Goal: Task Accomplishment & Management: Use online tool/utility

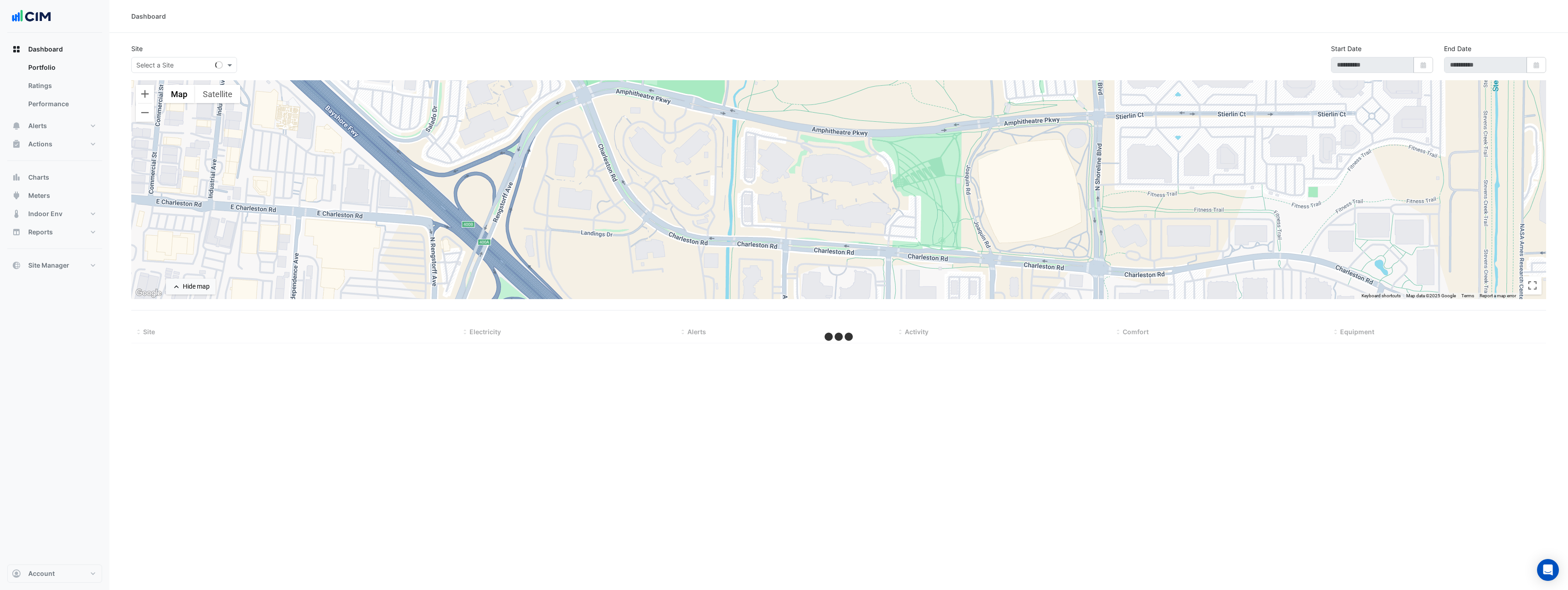
type input "**********"
select select "**"
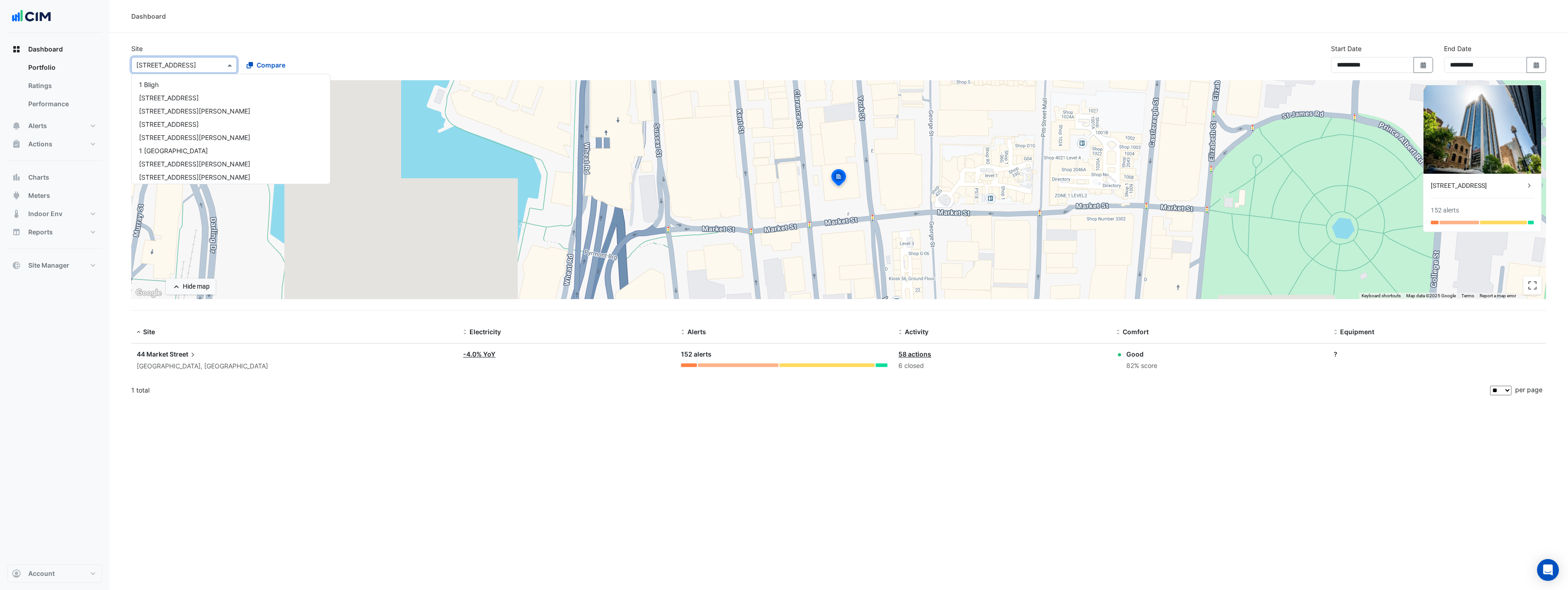
click at [165, 68] on input "text" at bounding box center [175, 66] width 77 height 10
click at [166, 69] on input "text" at bounding box center [175, 66] width 77 height 10
click at [166, 67] on input "text" at bounding box center [175, 66] width 77 height 10
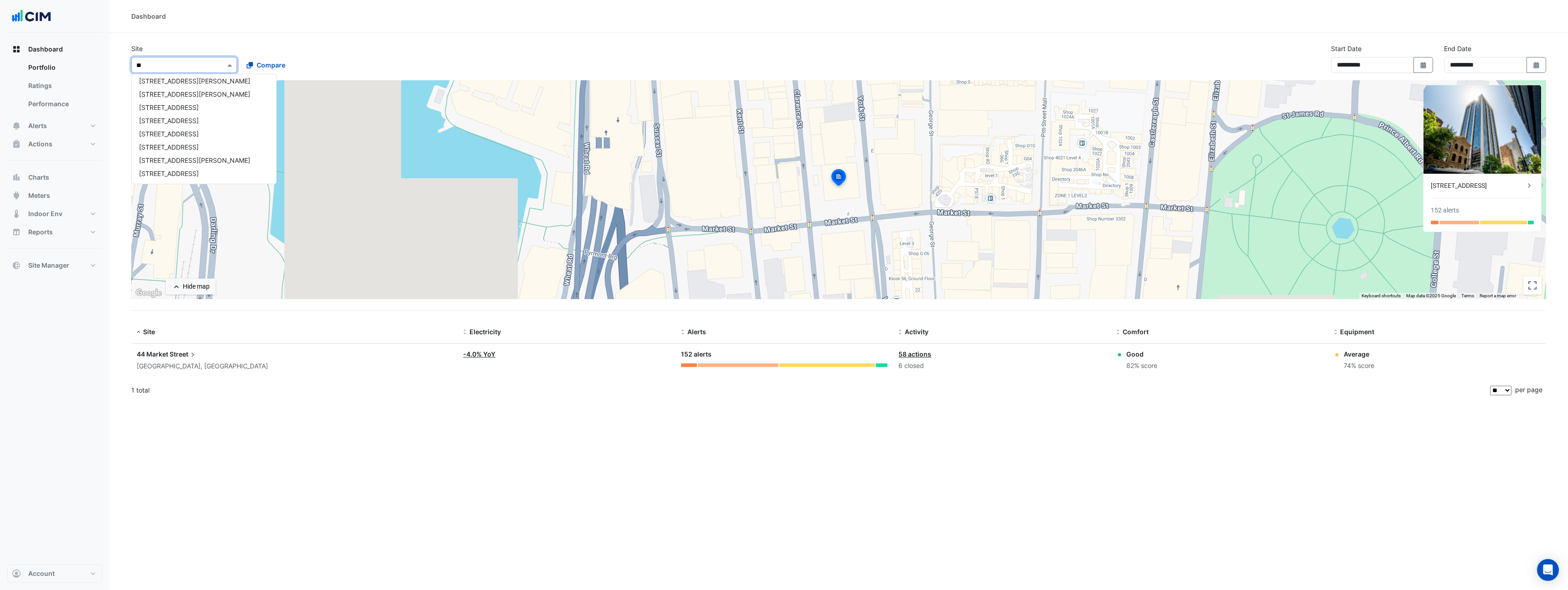
scroll to position [0, 0]
type input "***"
click at [192, 86] on span "[STREET_ADDRESS]" at bounding box center [169, 85] width 60 height 8
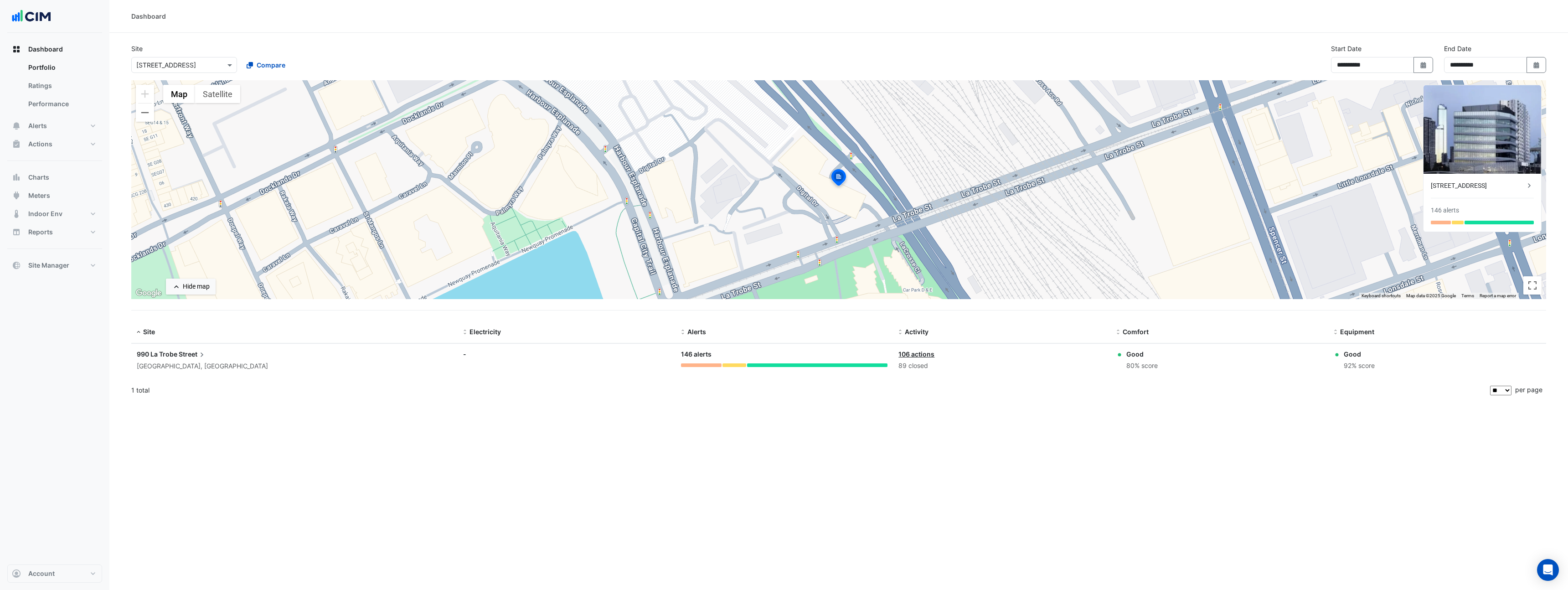
drag, startPoint x: 1246, startPoint y: 234, endPoint x: 1108, endPoint y: 220, distance: 138.7
click at [1108, 220] on div "To activate drag with keyboard, press Alt + Enter. Once in keyboard drag state,…" at bounding box center [839, 189] width 1415 height 219
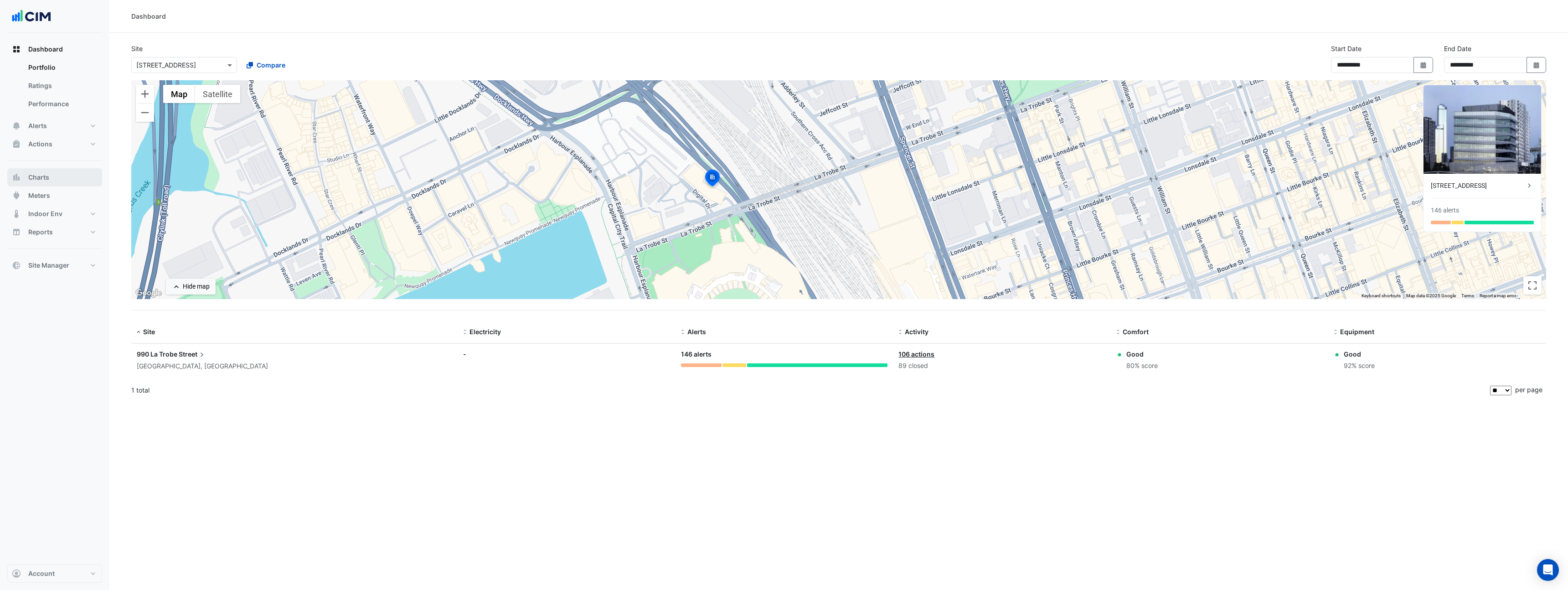
click at [28, 181] on span "Charts" at bounding box center [38, 177] width 21 height 9
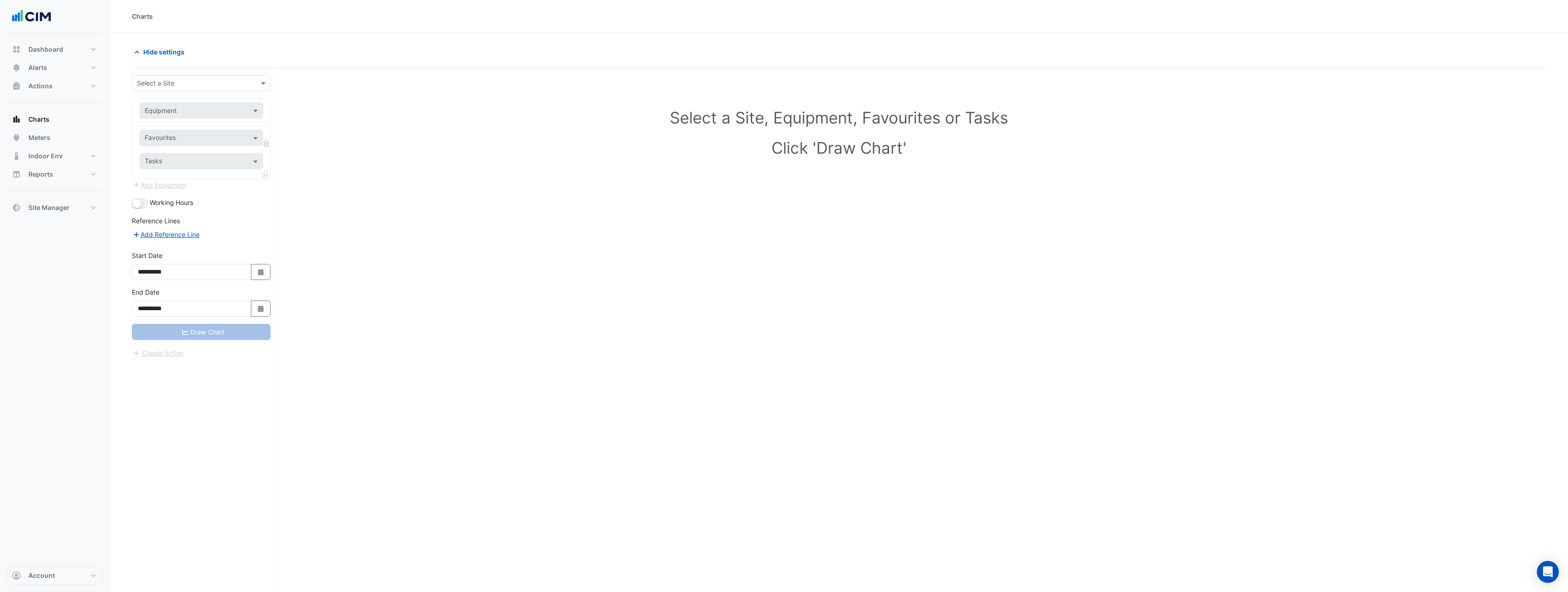
click at [234, 80] on input "text" at bounding box center [192, 84] width 110 height 10
type input "***"
click at [195, 104] on span "[STREET_ADDRESS]" at bounding box center [169, 103] width 60 height 8
click at [193, 115] on div "Equipment" at bounding box center [193, 111] width 107 height 10
click at [185, 128] on div "AHU-01" at bounding box center [235, 130] width 190 height 13
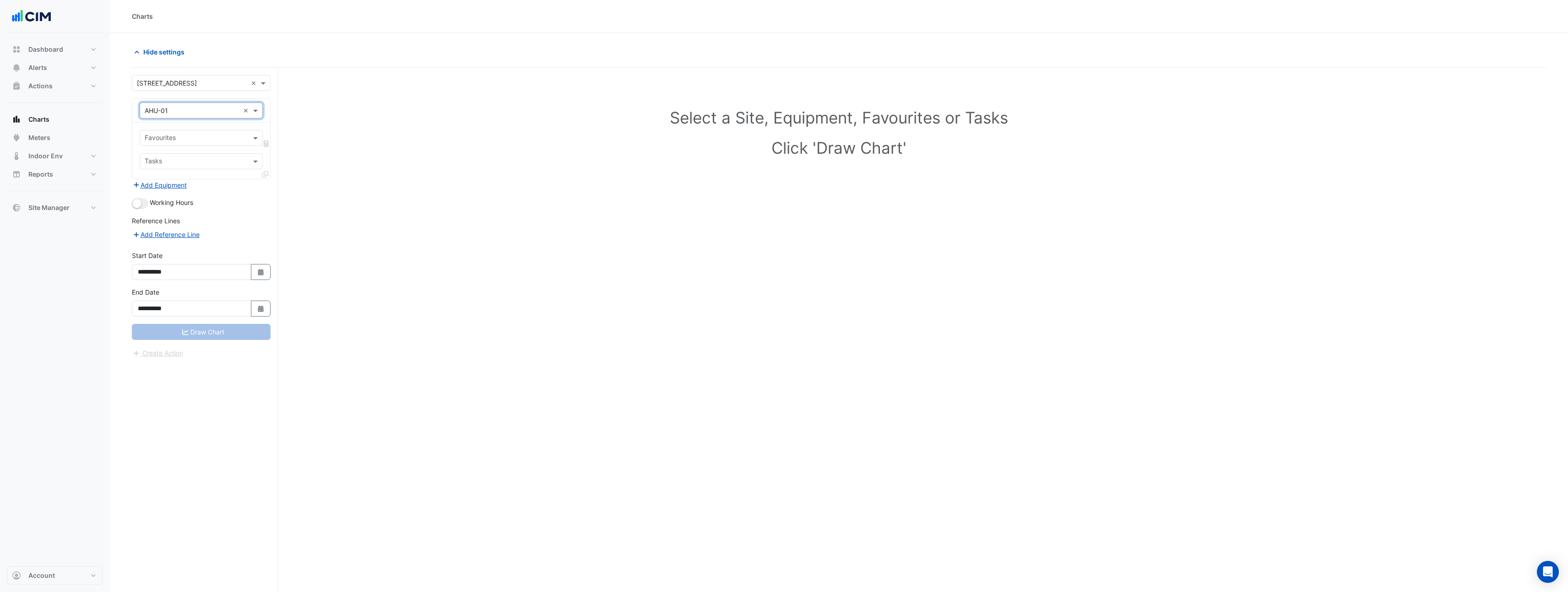
click at [174, 142] on input "text" at bounding box center [196, 139] width 103 height 10
type input "*******"
click at [232, 170] on span "Unit Supply Air Pressure - Roof, AHU-01" at bounding box center [207, 170] width 119 height 8
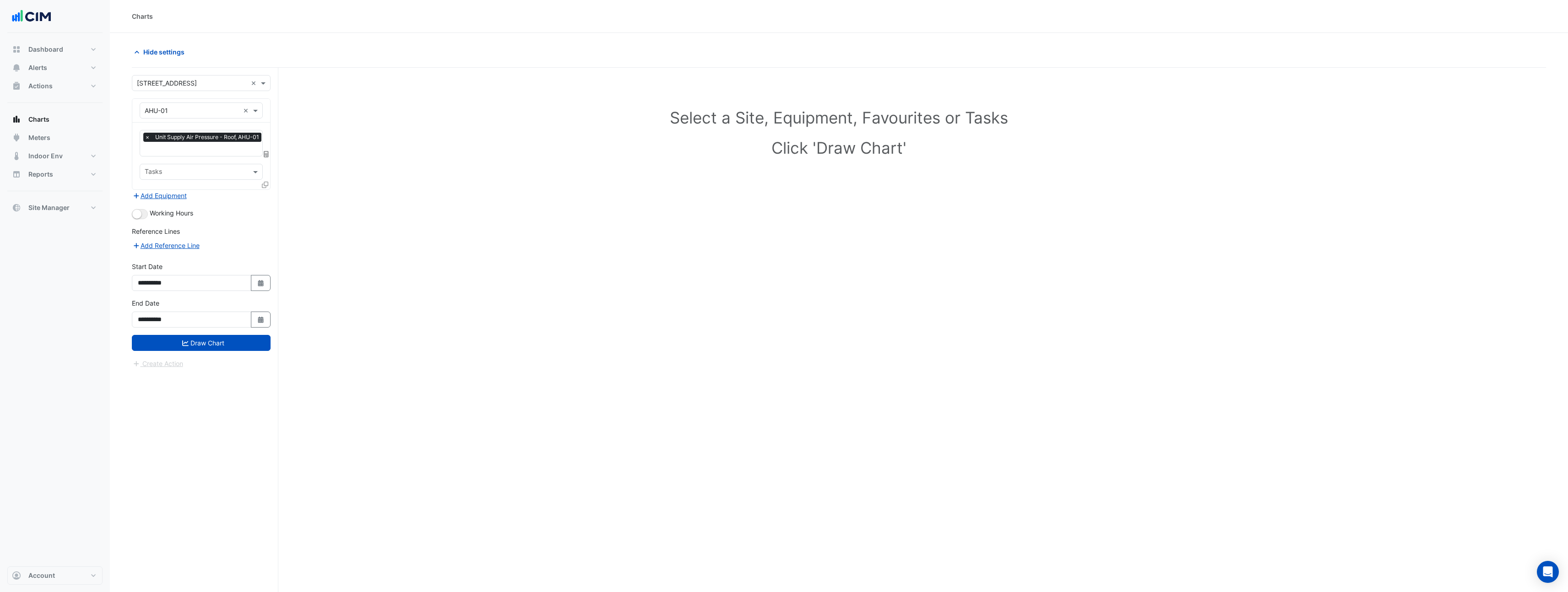
click at [263, 186] on icon at bounding box center [265, 185] width 6 height 6
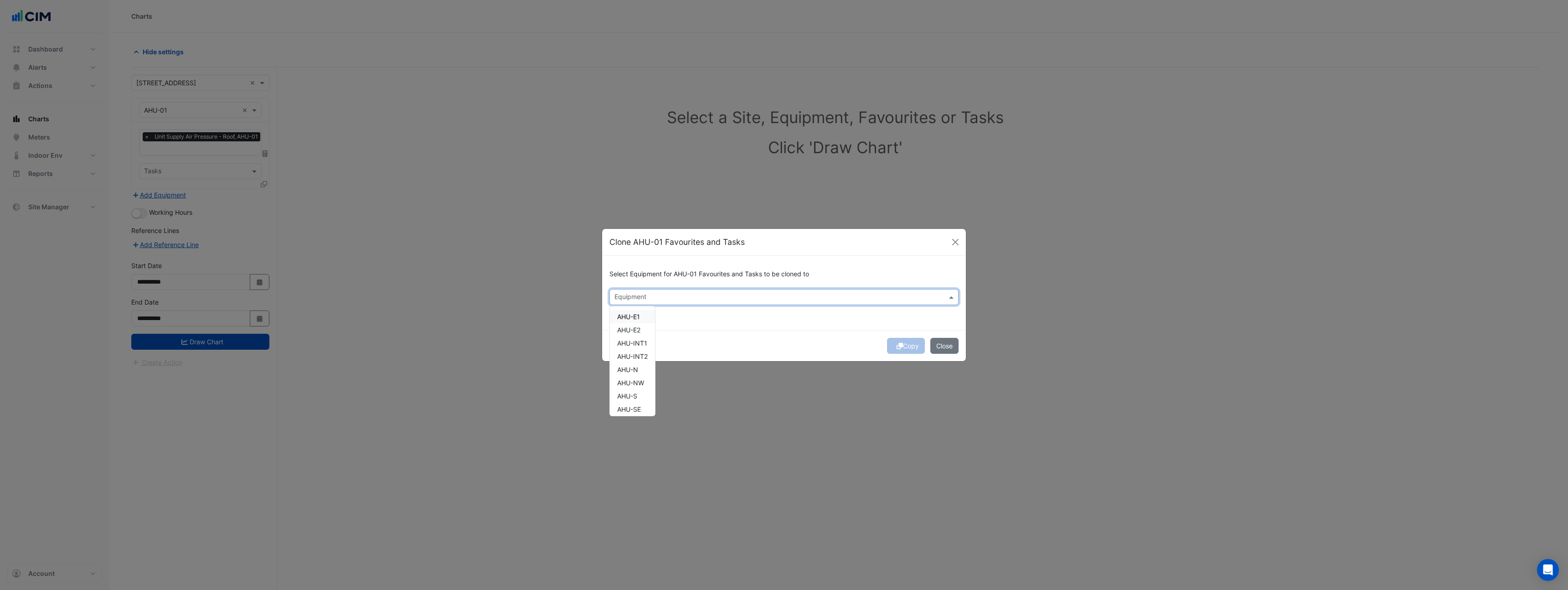
click at [656, 298] on input "text" at bounding box center [779, 298] width 329 height 10
click at [643, 316] on div "AHU-E1" at bounding box center [632, 317] width 45 height 13
click at [640, 331] on span "AHU-E2" at bounding box center [629, 329] width 23 height 8
click at [643, 344] on span "AHU-INT1" at bounding box center [632, 343] width 30 height 8
click at [642, 355] on span "AHU-INT2" at bounding box center [632, 356] width 30 height 8
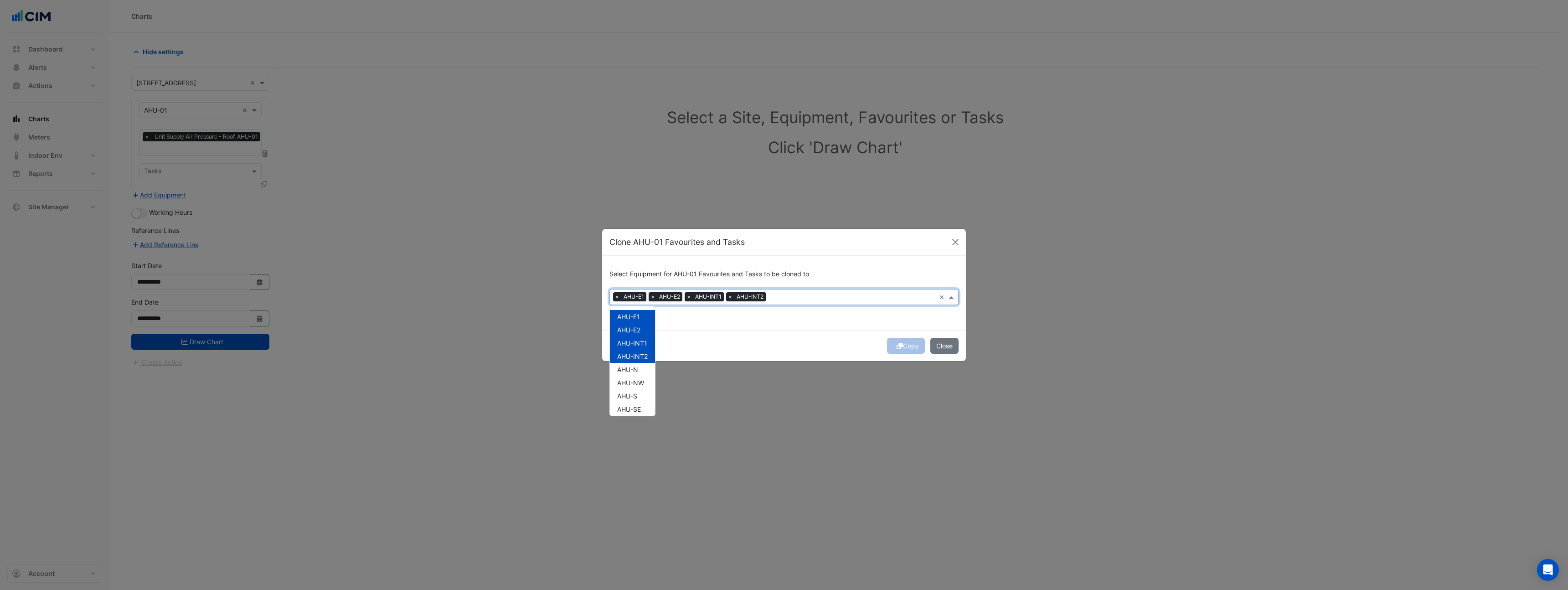
click at [637, 366] on span "AHU-N" at bounding box center [628, 370] width 21 height 8
click at [640, 381] on span "AHU-NW" at bounding box center [631, 382] width 27 height 8
click at [637, 393] on span "AHU-S" at bounding box center [627, 396] width 20 height 8
click at [637, 410] on span "AHU-SE" at bounding box center [629, 409] width 24 height 8
click at [640, 404] on span "AHU-SW" at bounding box center [630, 407] width 26 height 8
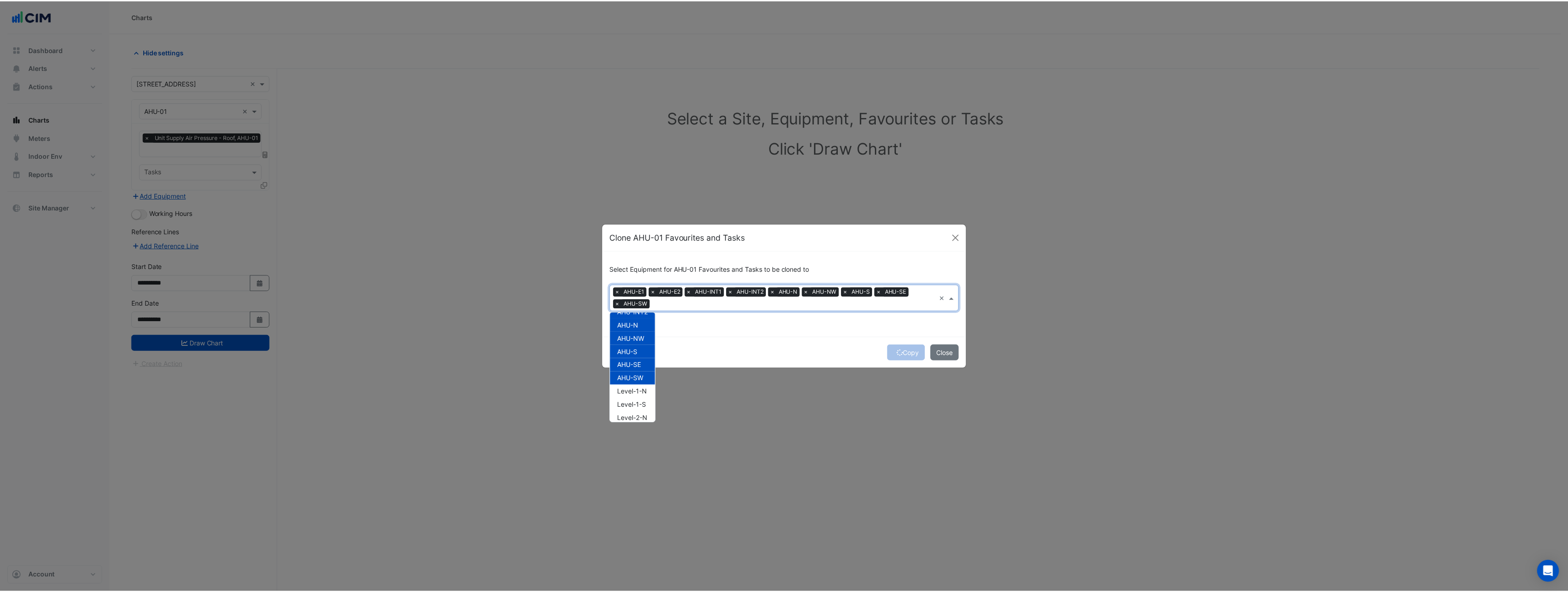
scroll to position [58, 0]
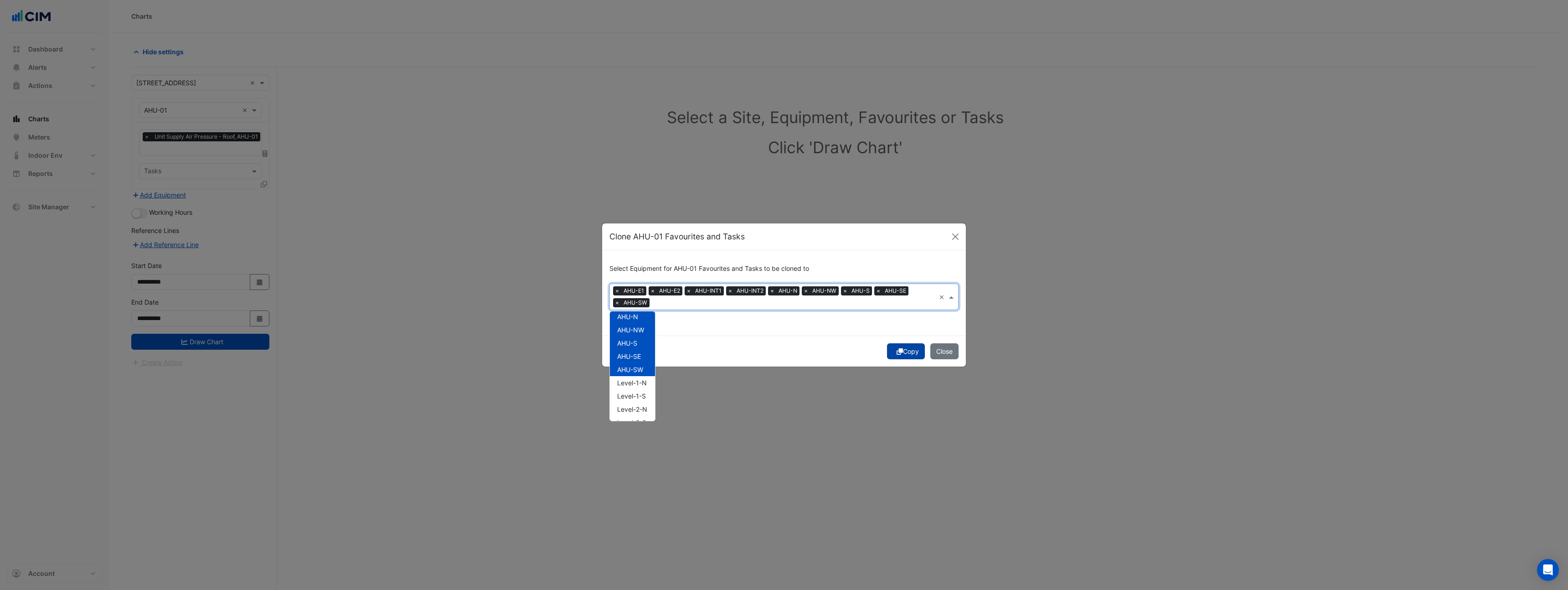
click at [910, 349] on button "Copy" at bounding box center [906, 351] width 38 height 16
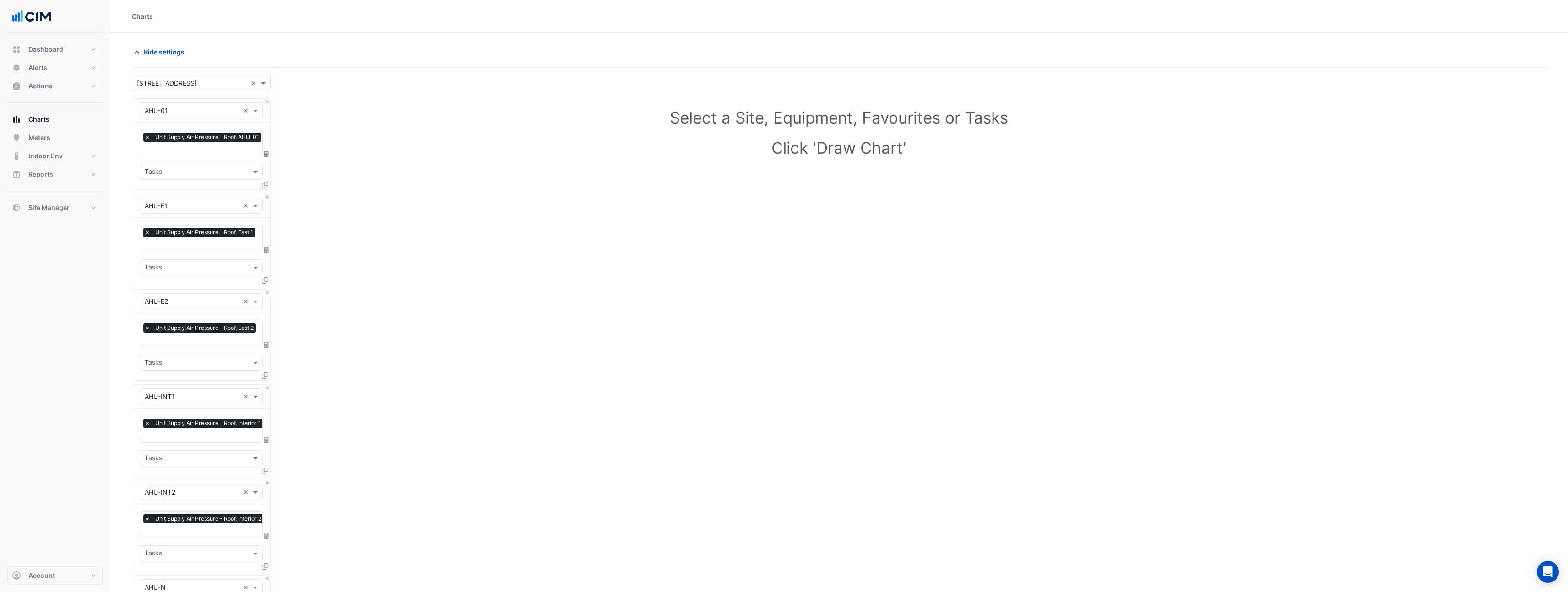
scroll to position [0, 3]
click at [246, 151] on input "text" at bounding box center [201, 150] width 119 height 10
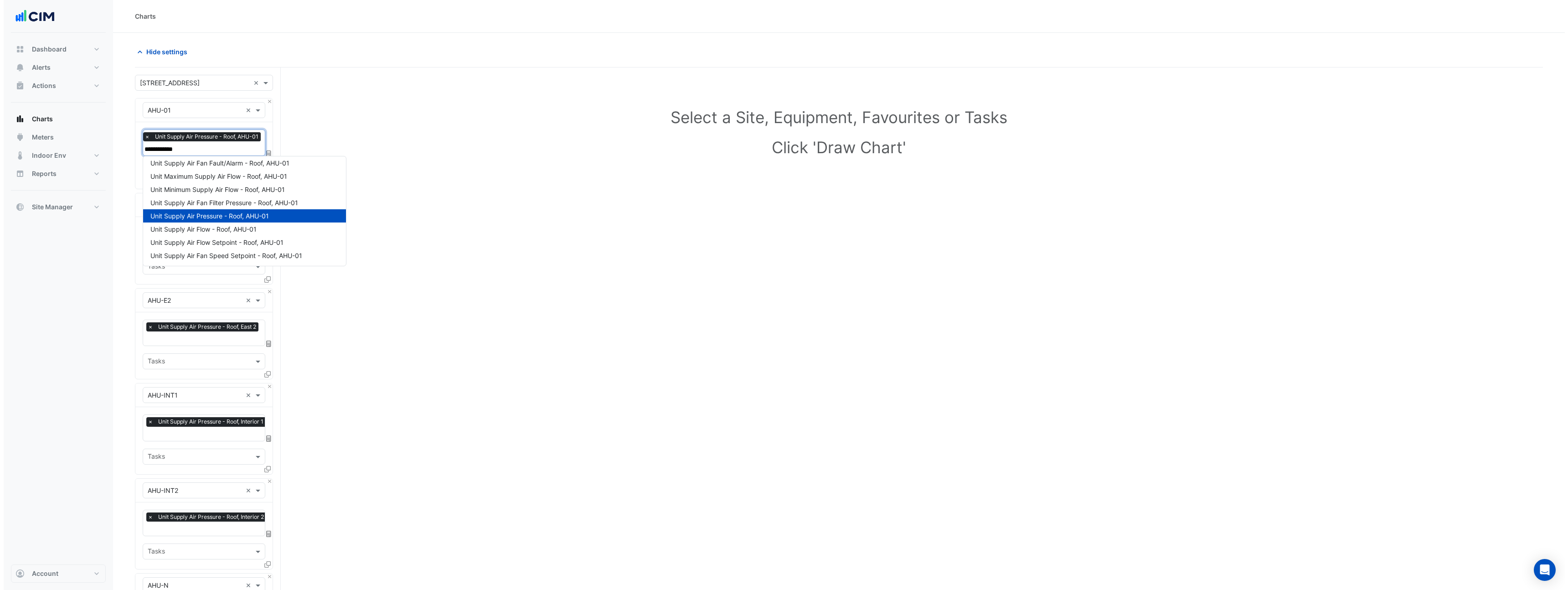
scroll to position [0, 0]
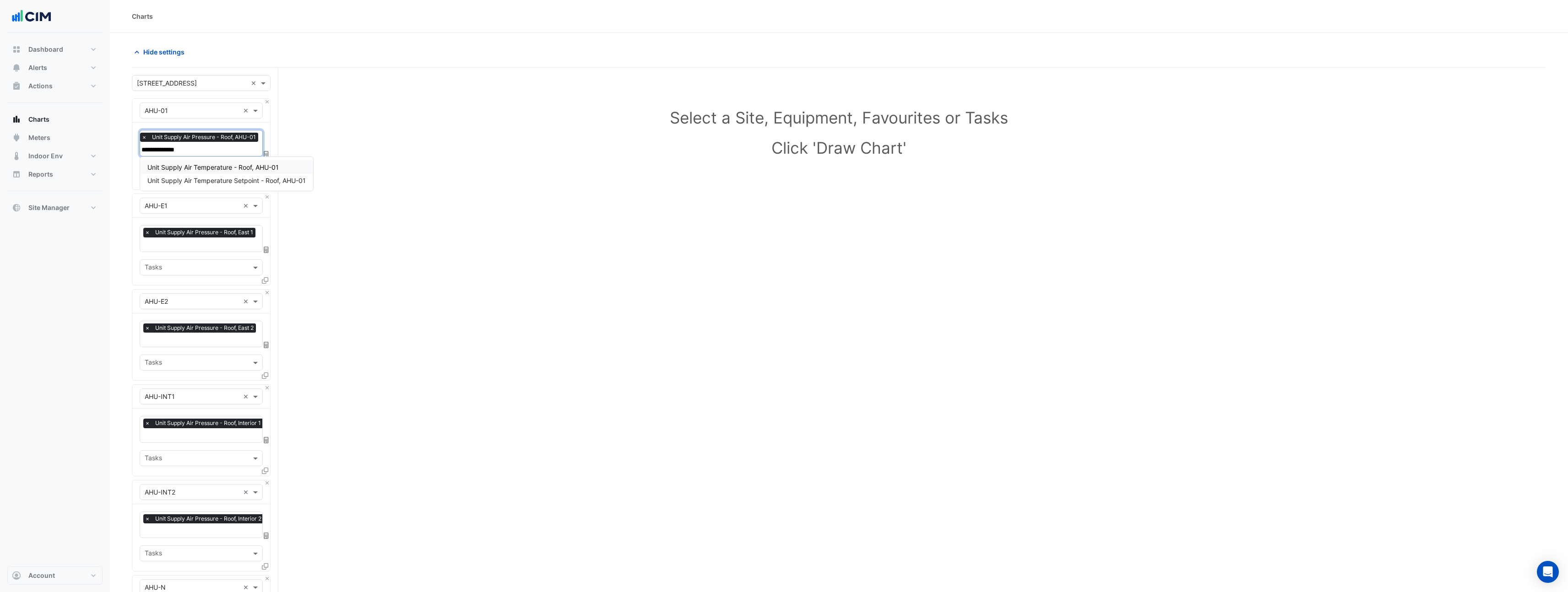
type input "**********"
click at [234, 168] on span "Unit Supply Air Temperature - Roof, AHU-01" at bounding box center [213, 167] width 131 height 8
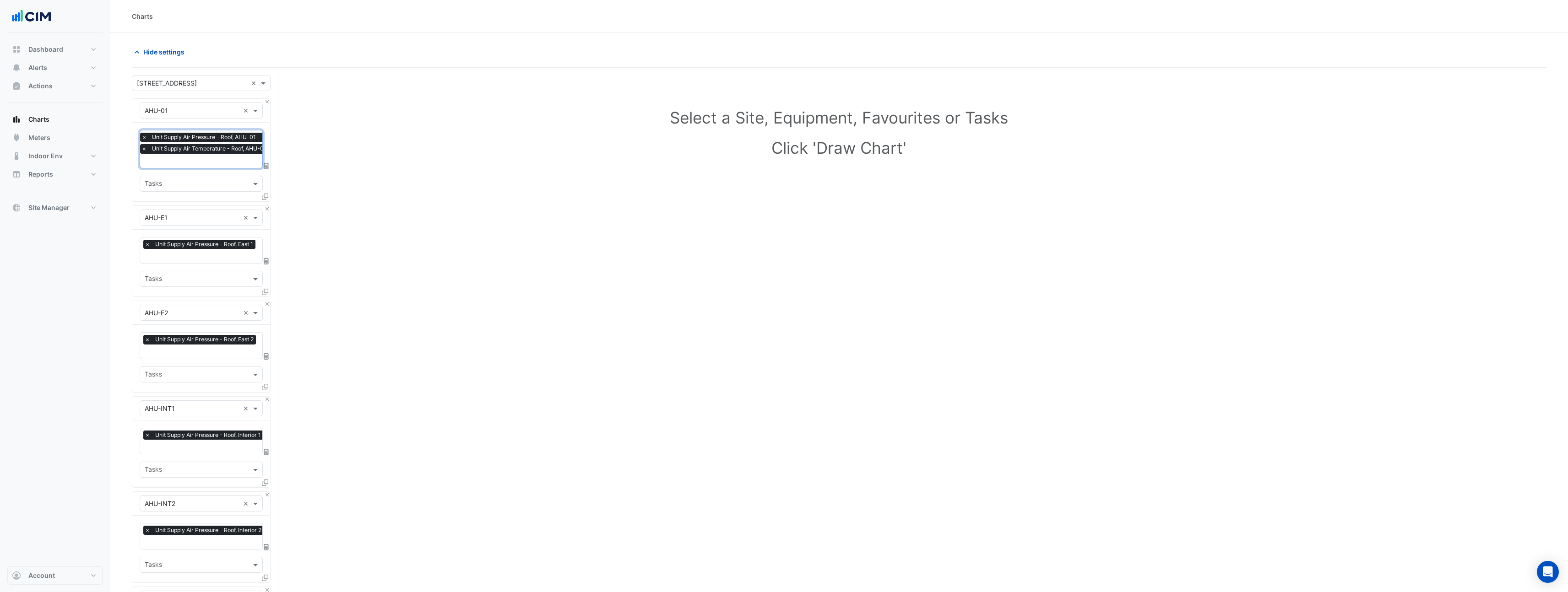
click at [265, 197] on icon at bounding box center [265, 197] width 6 height 6
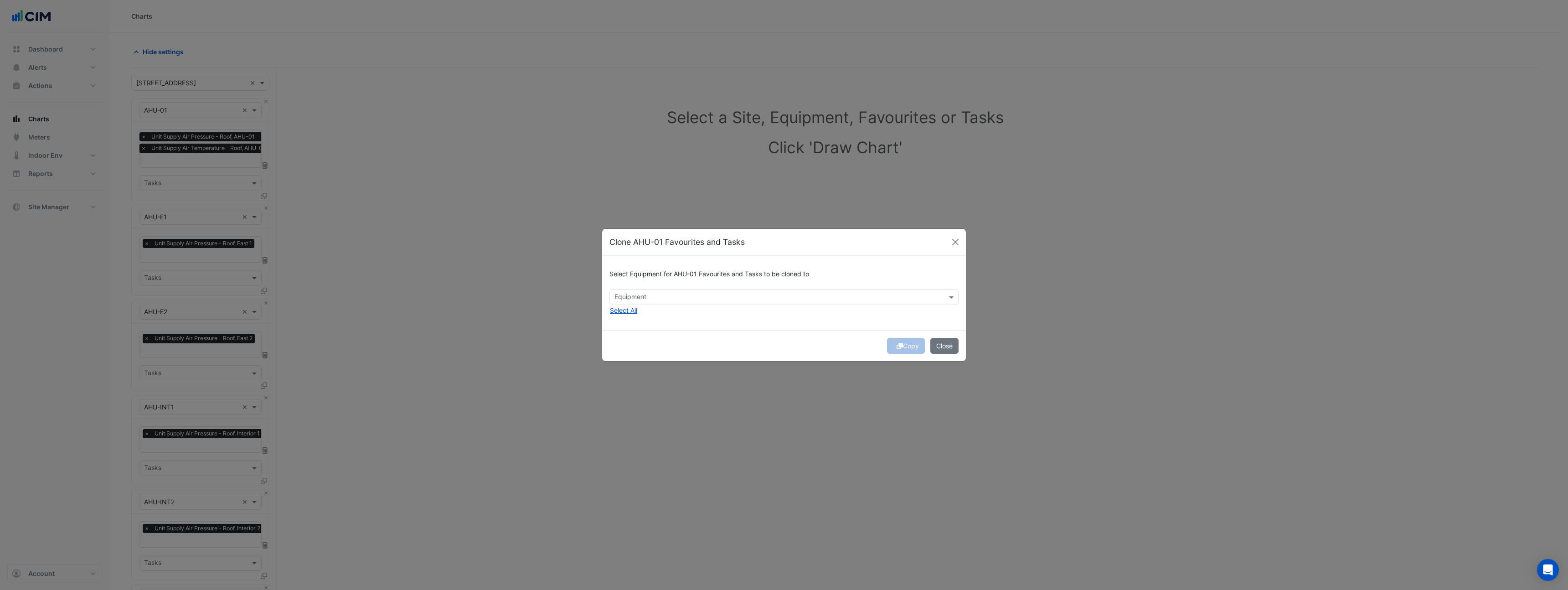
click at [690, 300] on input "text" at bounding box center [779, 298] width 329 height 10
click at [650, 318] on div "Level-1-N" at bounding box center [632, 317] width 45 height 13
drag, startPoint x: 734, startPoint y: 337, endPoint x: 747, endPoint y: 337, distance: 13.0
click at [734, 337] on div "Copy Close" at bounding box center [784, 345] width 364 height 31
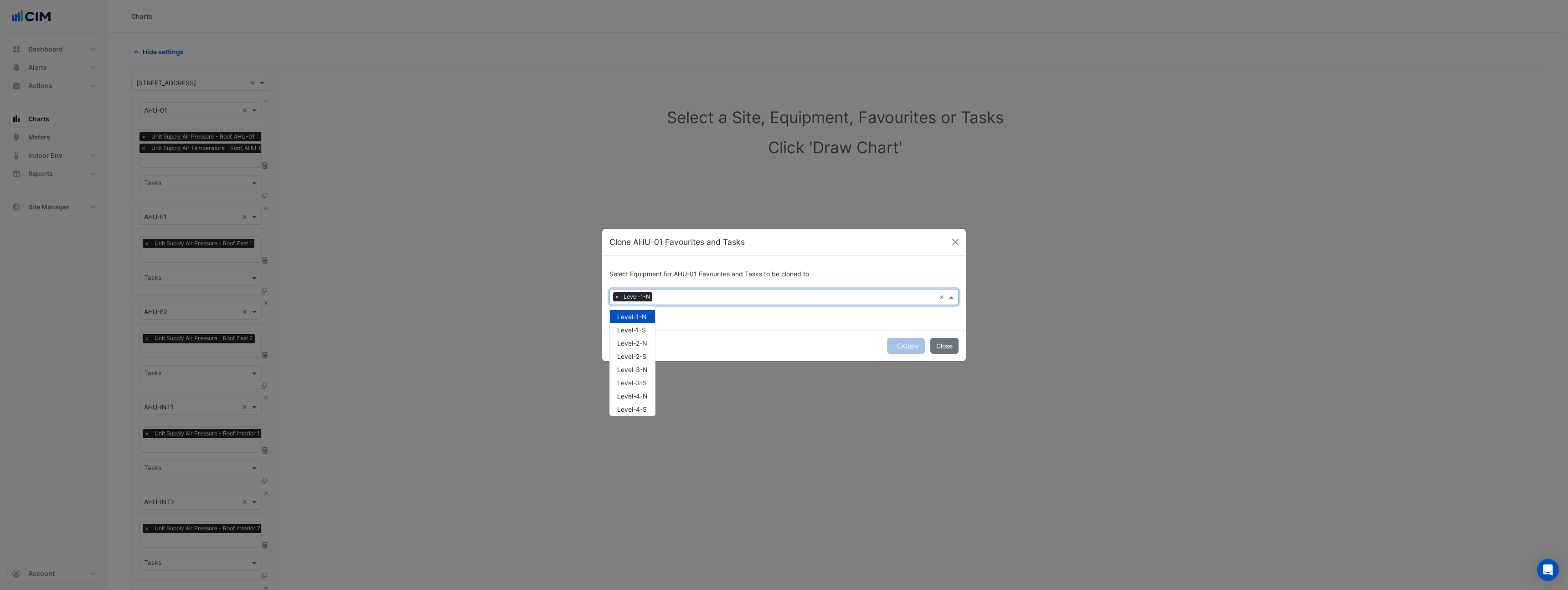
click at [615, 302] on div "Equipment × Level-1-N" at bounding box center [772, 297] width 326 height 14
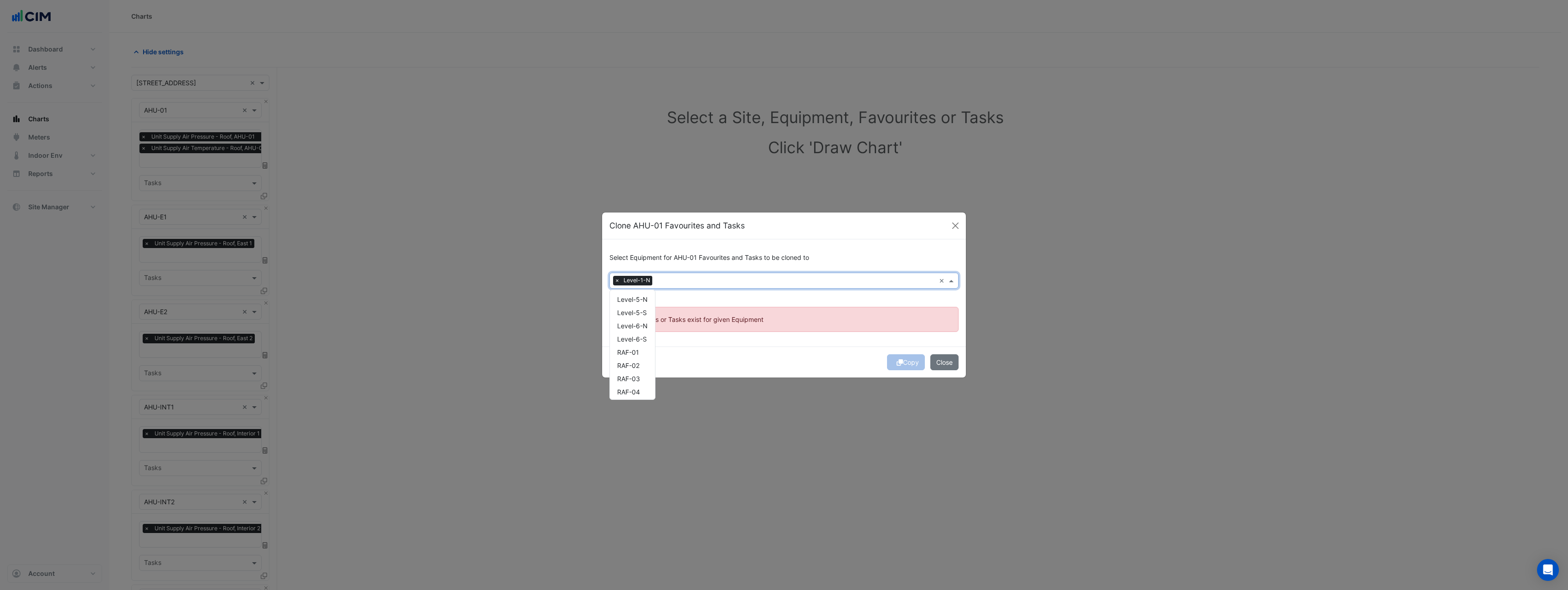
scroll to position [107, 0]
click at [961, 360] on div "Copy Close" at bounding box center [784, 362] width 364 height 31
click at [945, 365] on button "Close" at bounding box center [944, 362] width 28 height 16
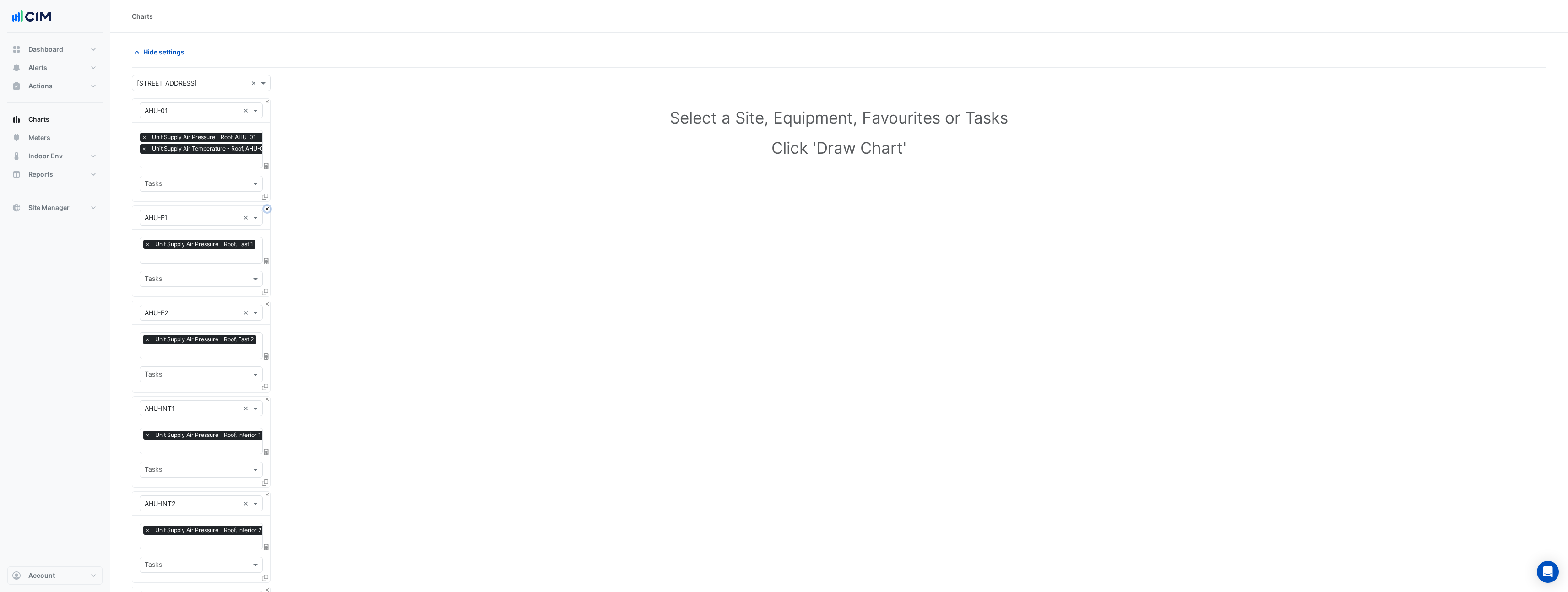
click at [266, 210] on button "Close" at bounding box center [267, 209] width 6 height 6
click at [266, 301] on button "Close" at bounding box center [267, 304] width 6 height 6
click at [266, 210] on button "Close" at bounding box center [267, 209] width 6 height 6
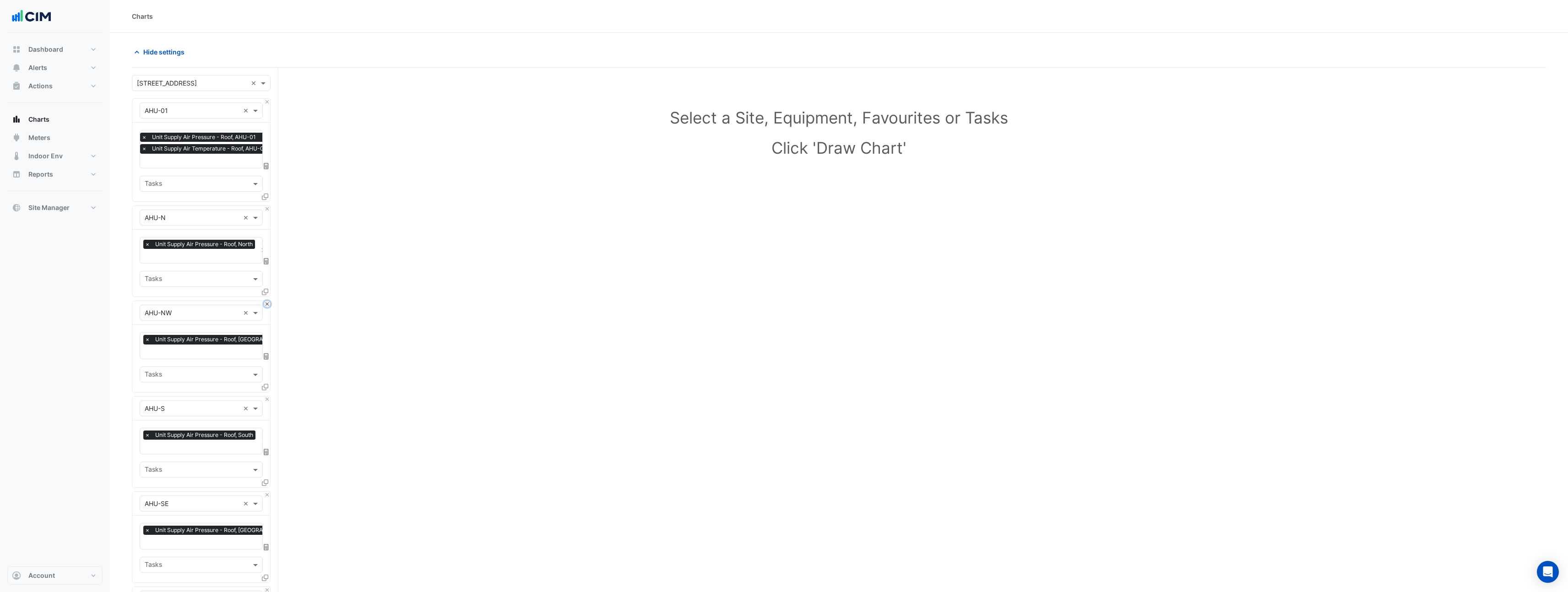
click at [266, 301] on button "Close" at bounding box center [267, 304] width 6 height 6
click at [266, 210] on button "Close" at bounding box center [267, 209] width 6 height 6
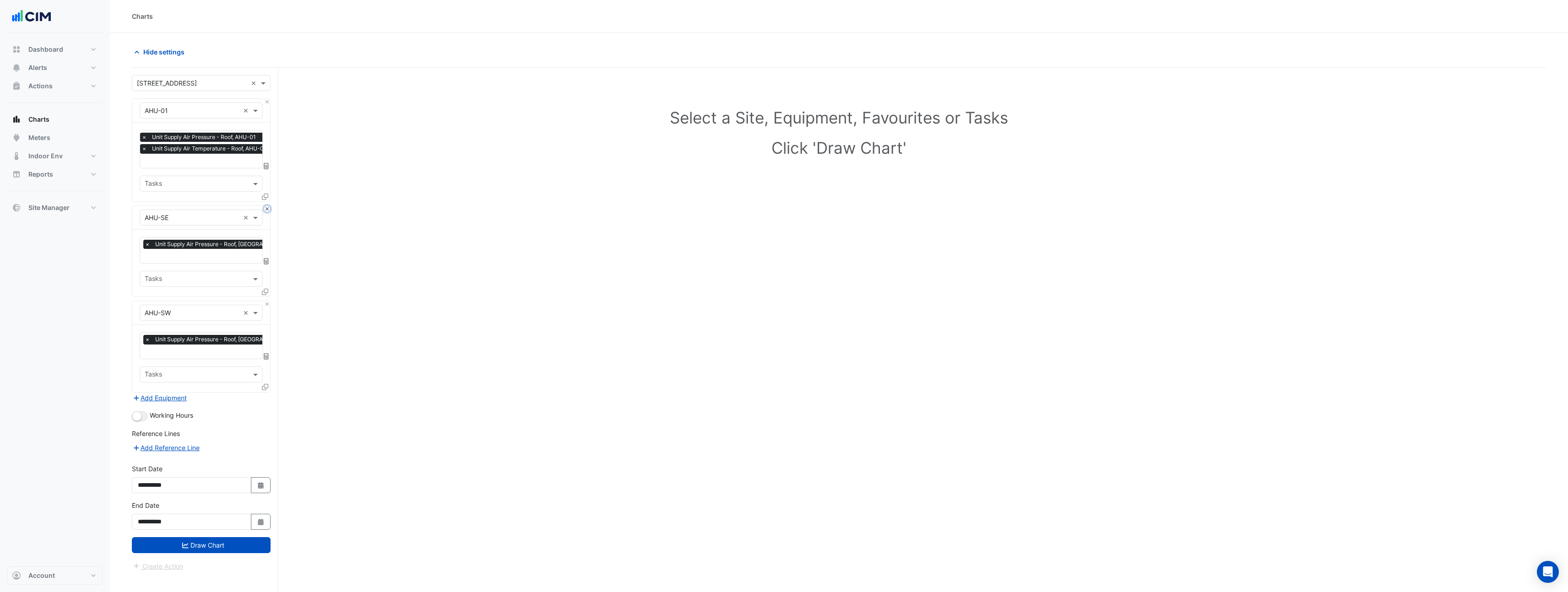
click at [266, 210] on button "Close" at bounding box center [267, 209] width 6 height 6
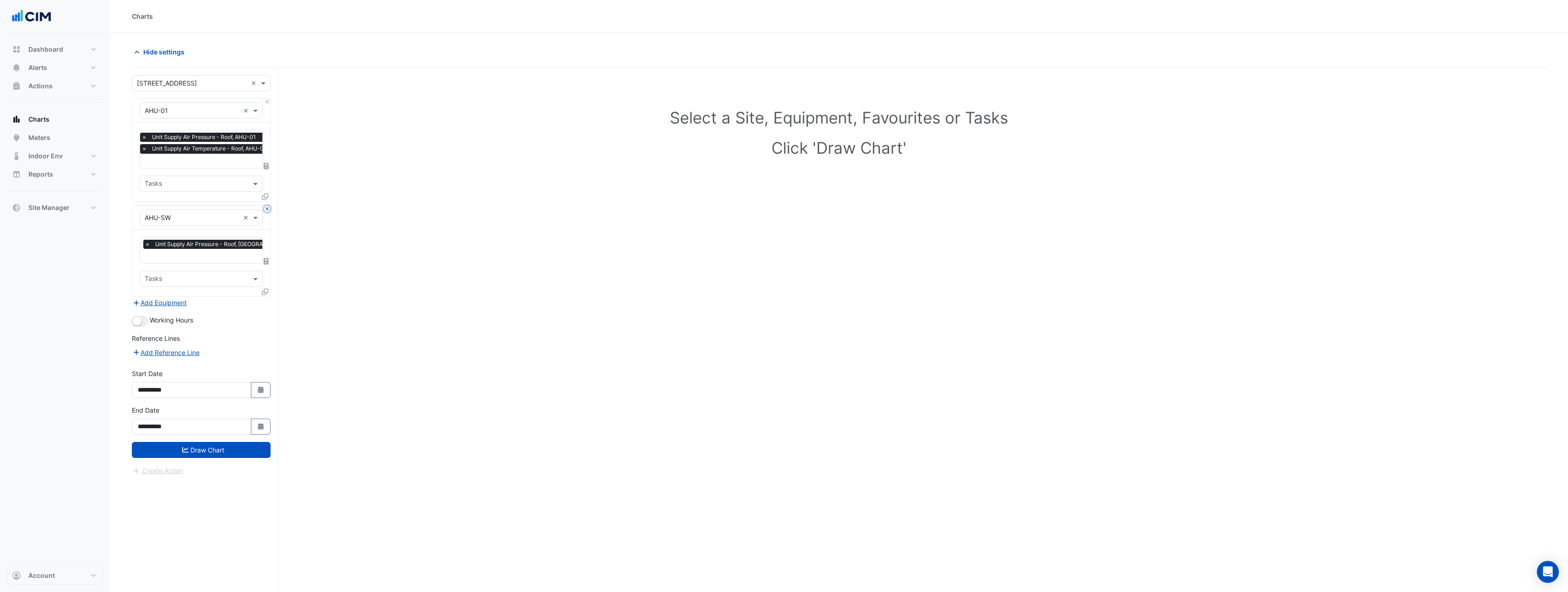
click at [266, 210] on button "Close" at bounding box center [267, 209] width 6 height 6
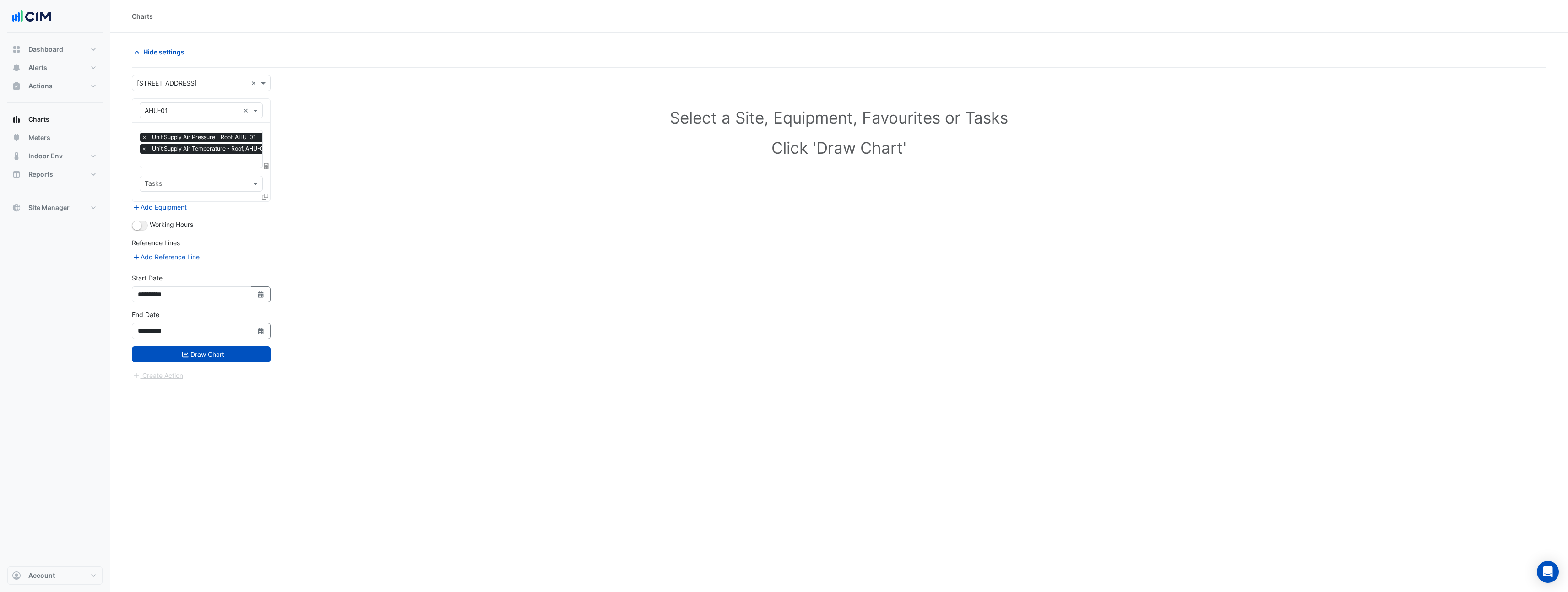
click at [262, 196] on icon at bounding box center [265, 197] width 6 height 6
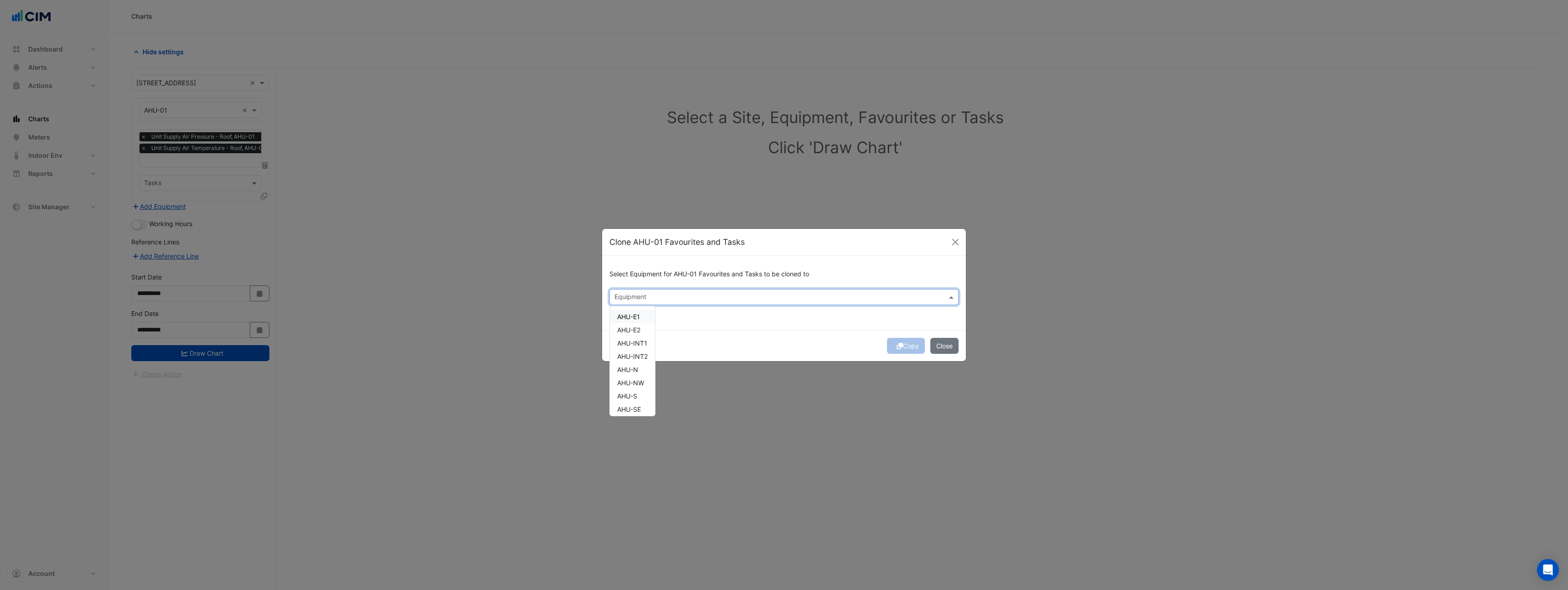
click at [670, 293] on input "text" at bounding box center [779, 298] width 329 height 10
click at [651, 314] on div "AHU-E1" at bounding box center [632, 317] width 45 height 13
click at [644, 331] on div "AHU-E2" at bounding box center [632, 330] width 45 height 13
click at [644, 343] on span "AHU-INT1" at bounding box center [632, 343] width 30 height 8
click at [642, 361] on div "AHU-INT2" at bounding box center [632, 356] width 45 height 13
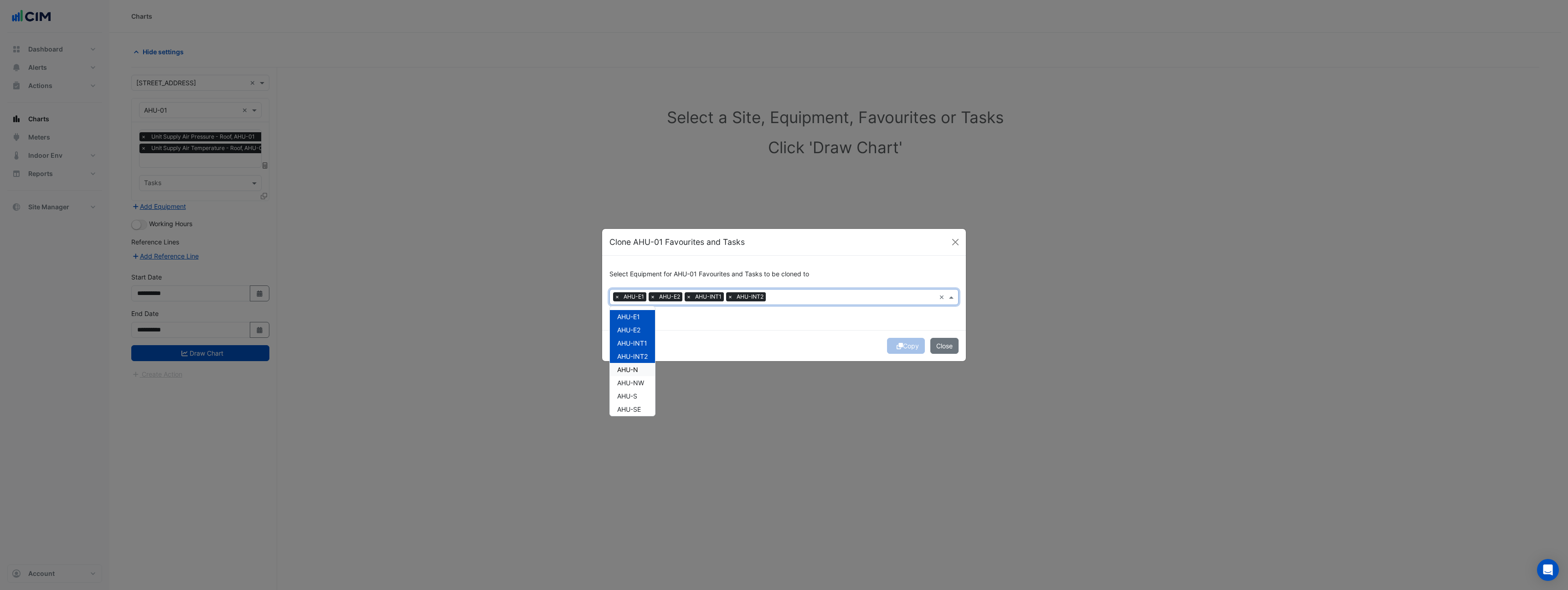
click at [637, 374] on div "AHU-N" at bounding box center [632, 370] width 45 height 13
click at [636, 382] on span "AHU-NW" at bounding box center [631, 382] width 27 height 8
click at [634, 393] on span "AHU-S" at bounding box center [627, 396] width 20 height 8
click at [635, 407] on span "AHU-SE" at bounding box center [629, 409] width 24 height 8
click at [631, 407] on span "AHU-SW" at bounding box center [630, 406] width 26 height 8
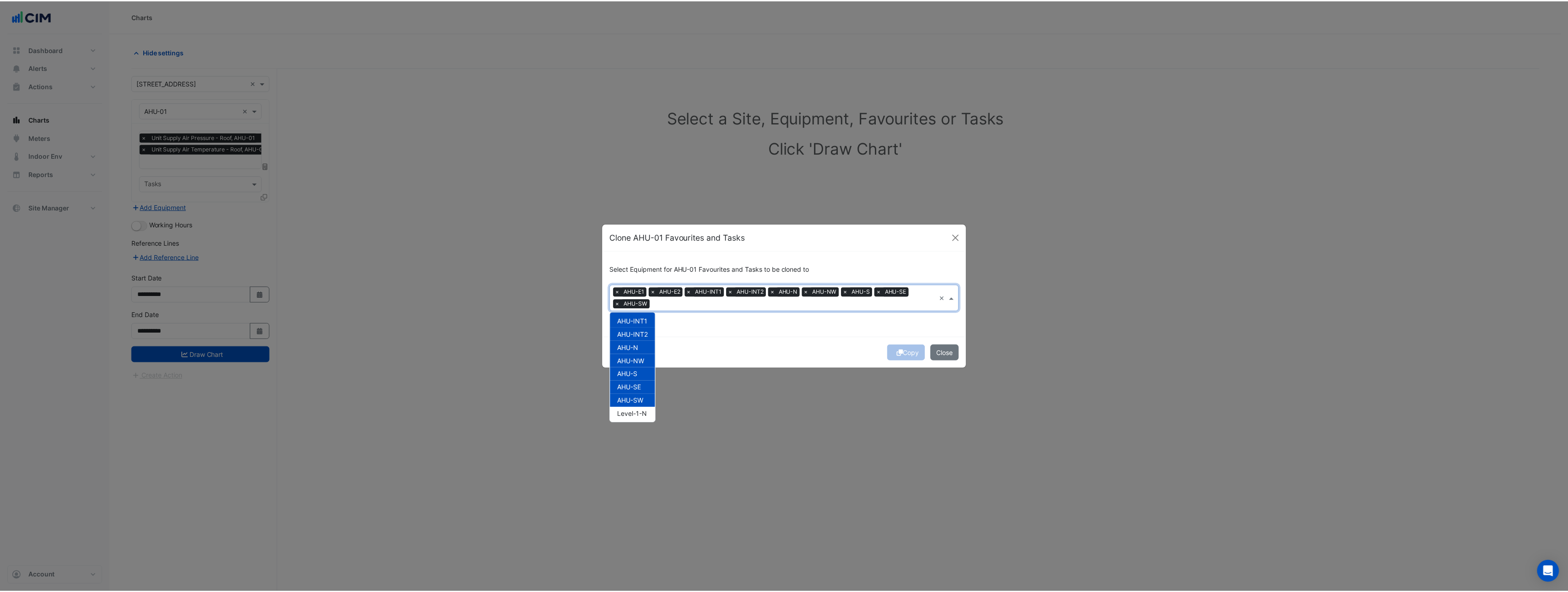
scroll to position [29, 0]
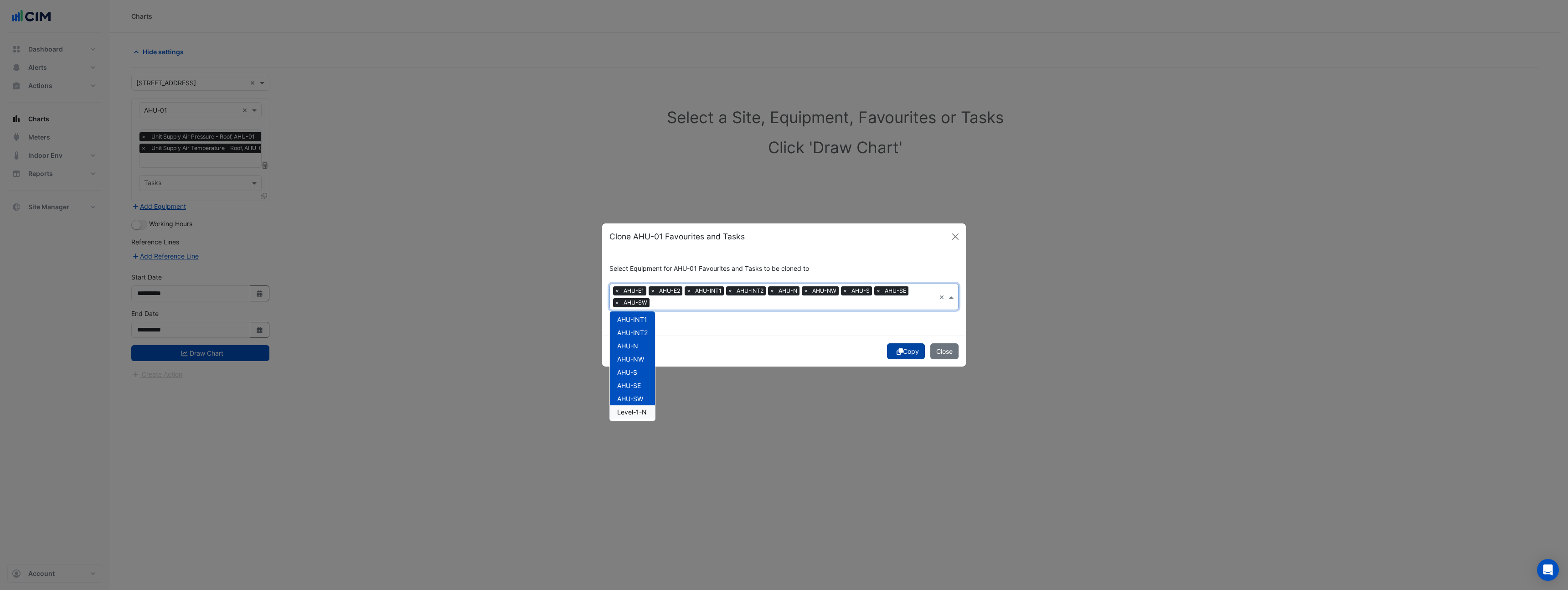
click at [897, 359] on button "Copy" at bounding box center [906, 351] width 38 height 16
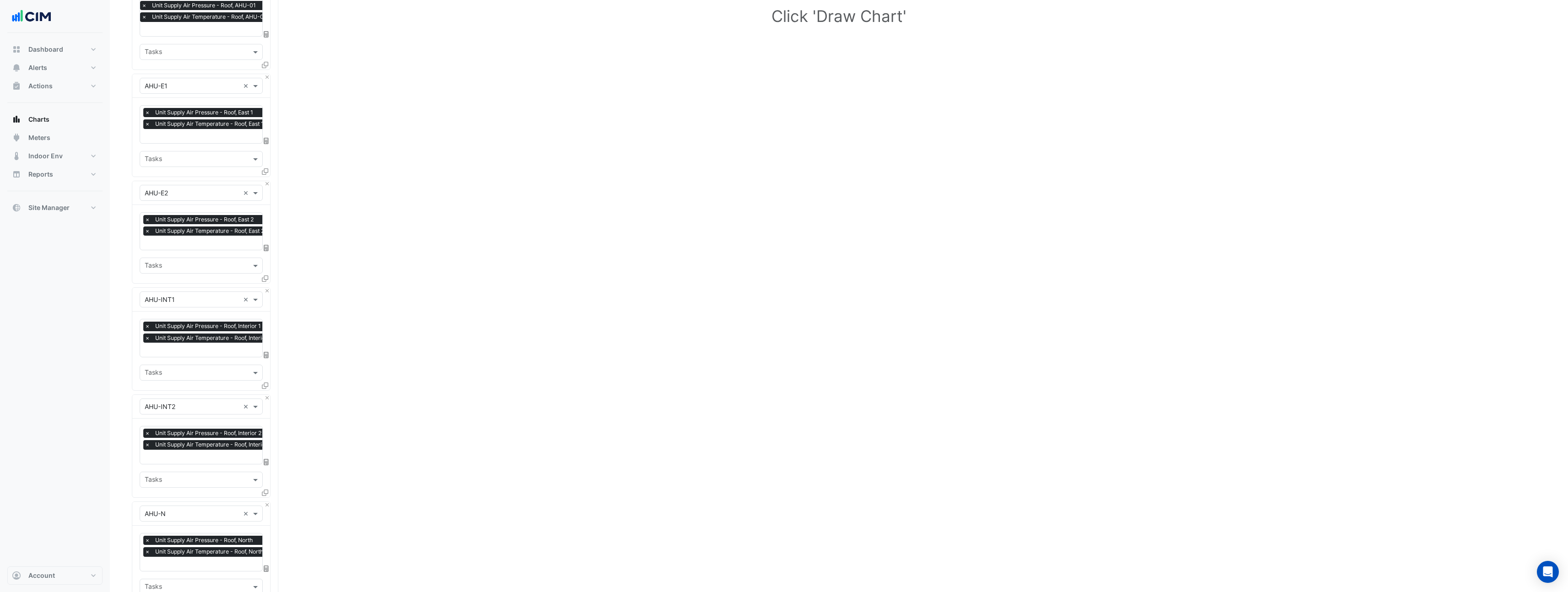
scroll to position [0, 0]
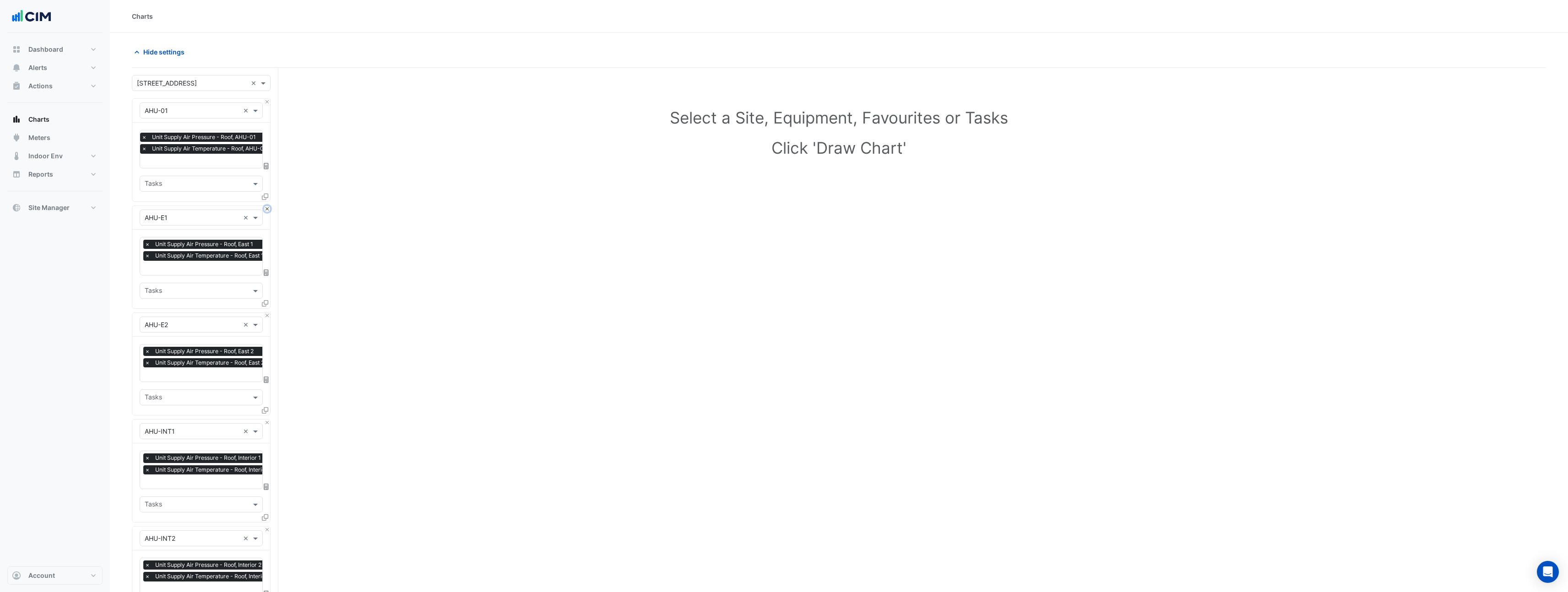
click at [268, 209] on button "Close" at bounding box center [267, 209] width 6 height 6
click at [268, 313] on button "Close" at bounding box center [267, 316] width 6 height 6
click at [268, 209] on button "Close" at bounding box center [267, 209] width 6 height 6
click at [268, 313] on button "Close" at bounding box center [267, 316] width 6 height 6
click at [268, 209] on button "Close" at bounding box center [267, 209] width 6 height 6
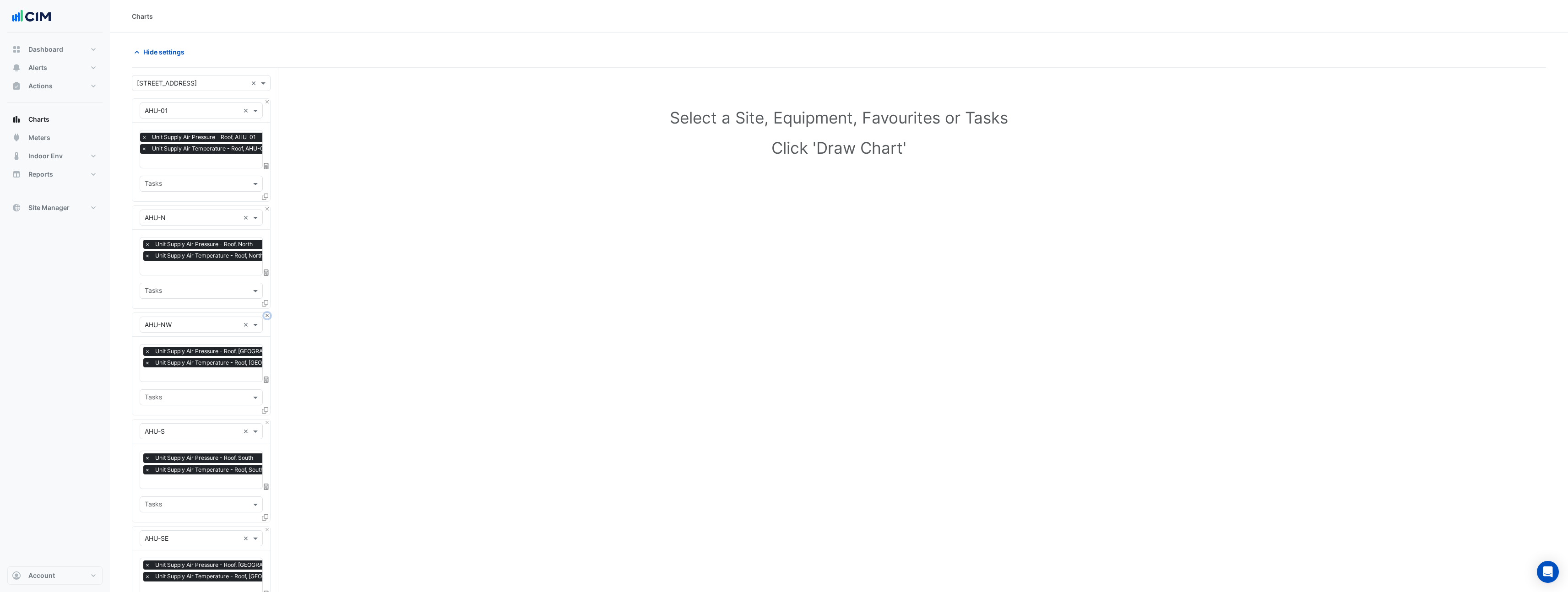
click at [268, 313] on button "Close" at bounding box center [267, 316] width 6 height 6
click at [268, 209] on button "Close" at bounding box center [267, 209] width 6 height 6
click at [268, 313] on button "Close" at bounding box center [267, 316] width 6 height 6
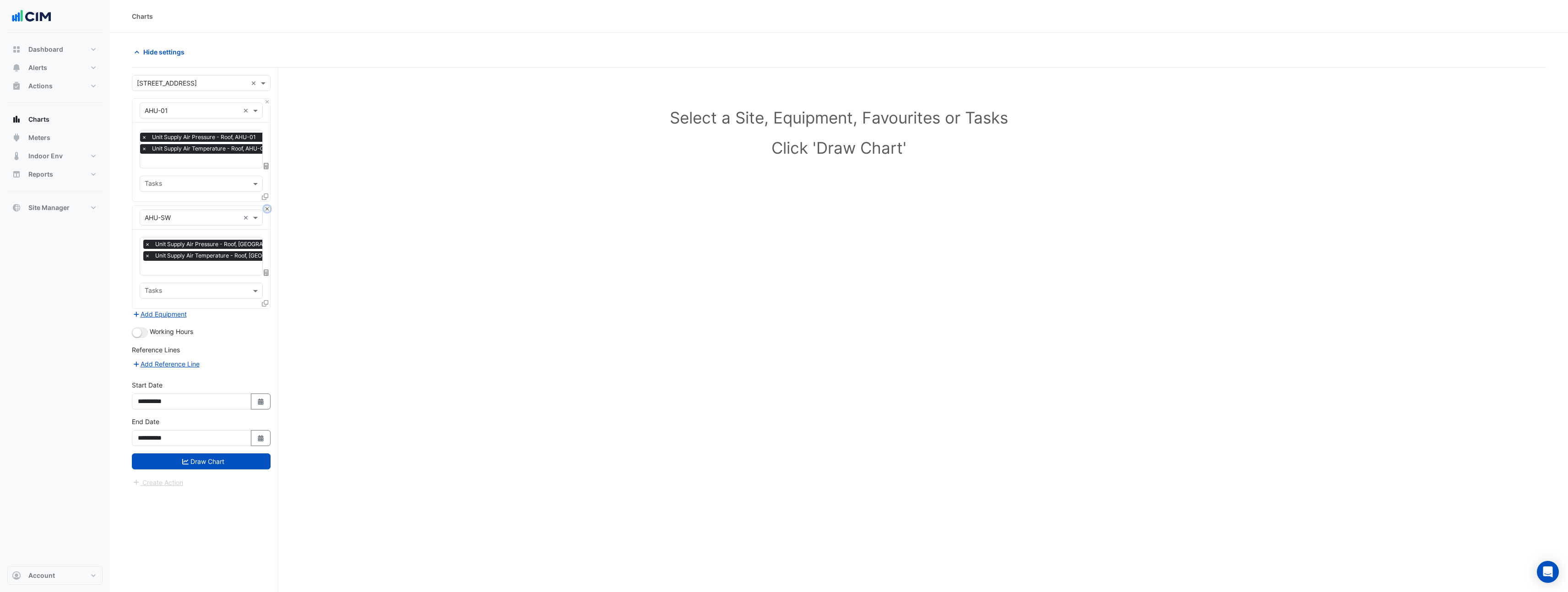
click at [268, 209] on button "Close" at bounding box center [267, 209] width 6 height 6
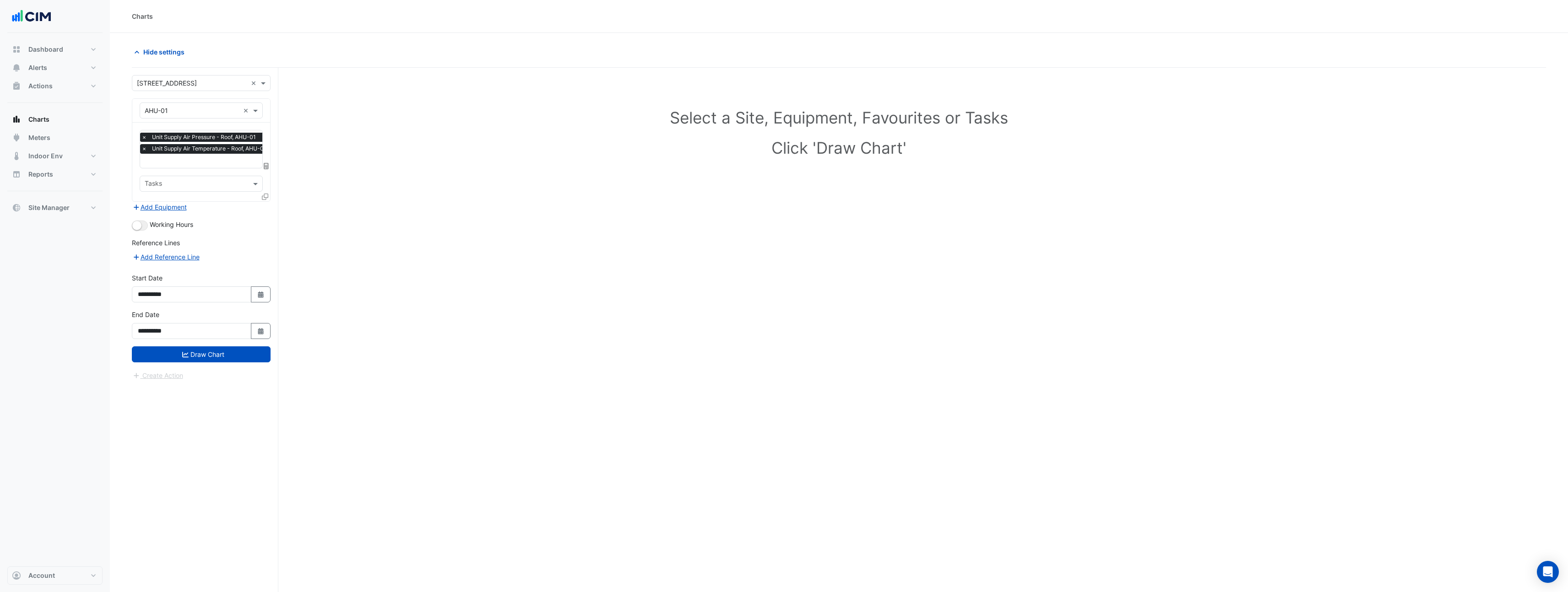
click at [145, 134] on span "×" at bounding box center [144, 137] width 8 height 9
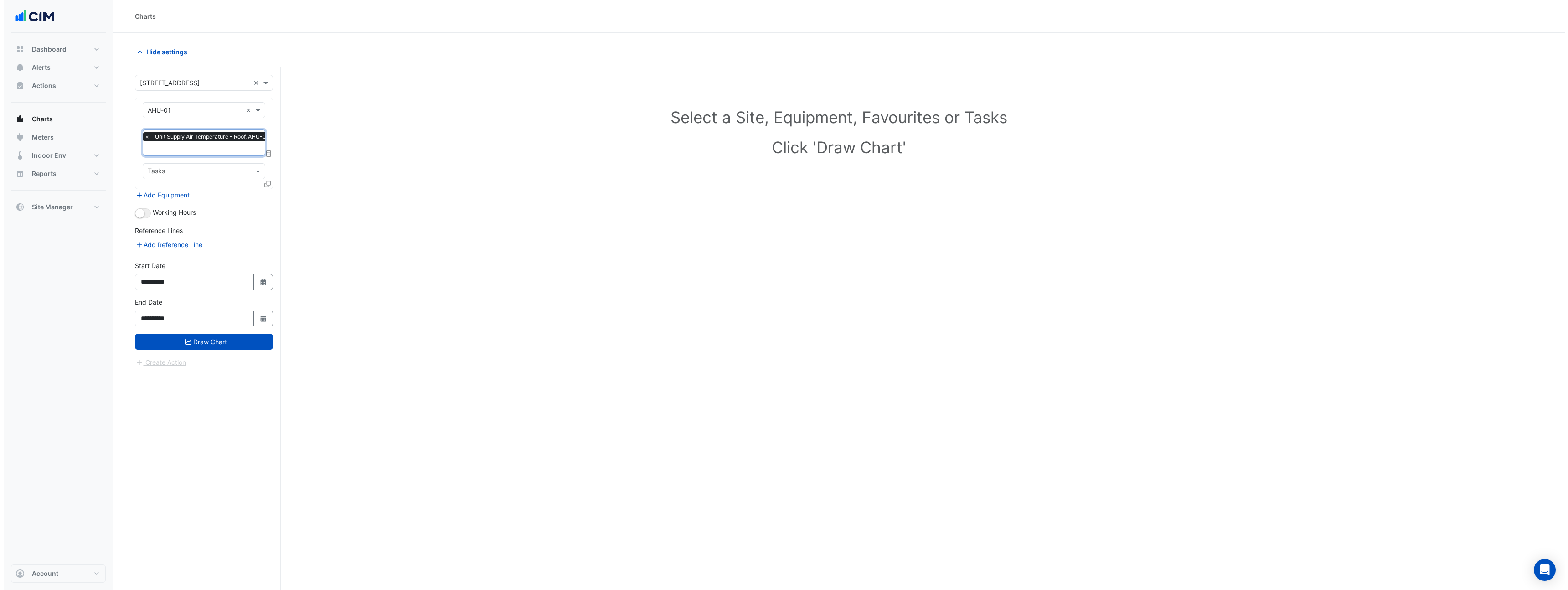
scroll to position [0, 4]
click at [265, 184] on icon at bounding box center [264, 184] width 6 height 6
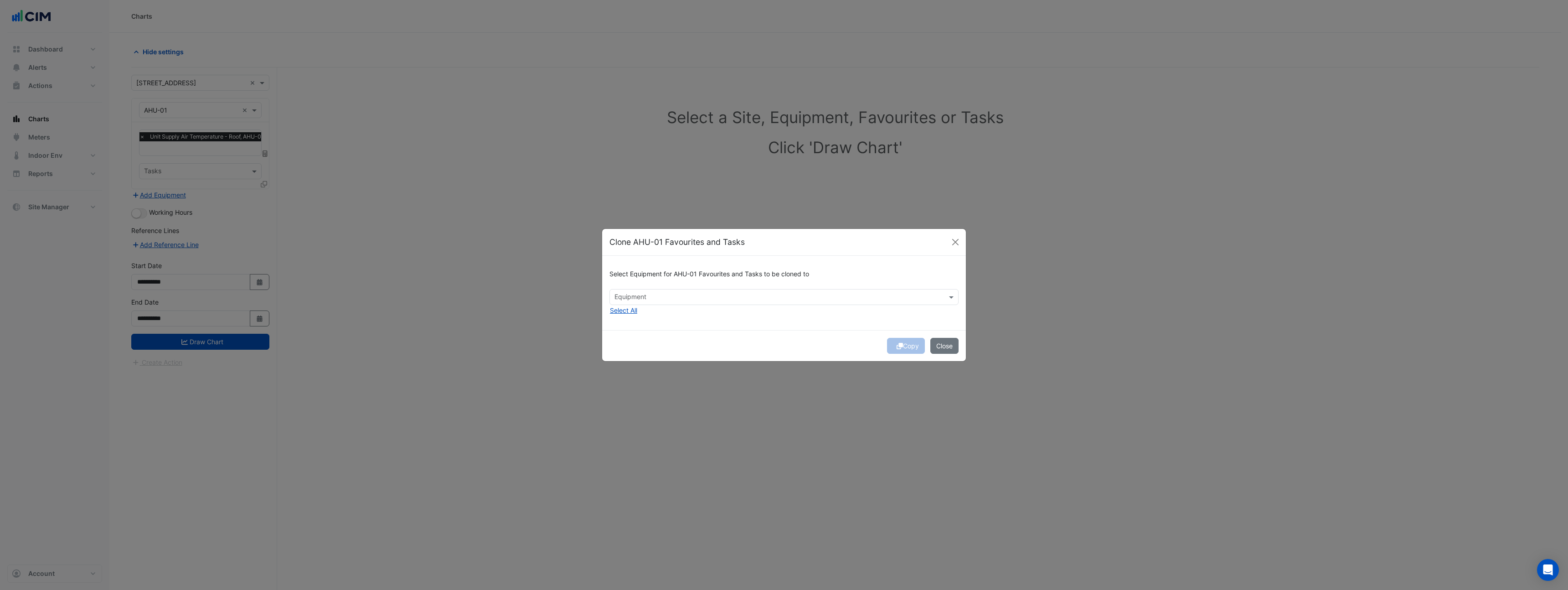
click at [644, 294] on input "text" at bounding box center [779, 298] width 329 height 10
click at [639, 315] on span "AHU-E1" at bounding box center [628, 317] width 23 height 8
click at [639, 330] on span "AHU-E2" at bounding box center [629, 329] width 23 height 8
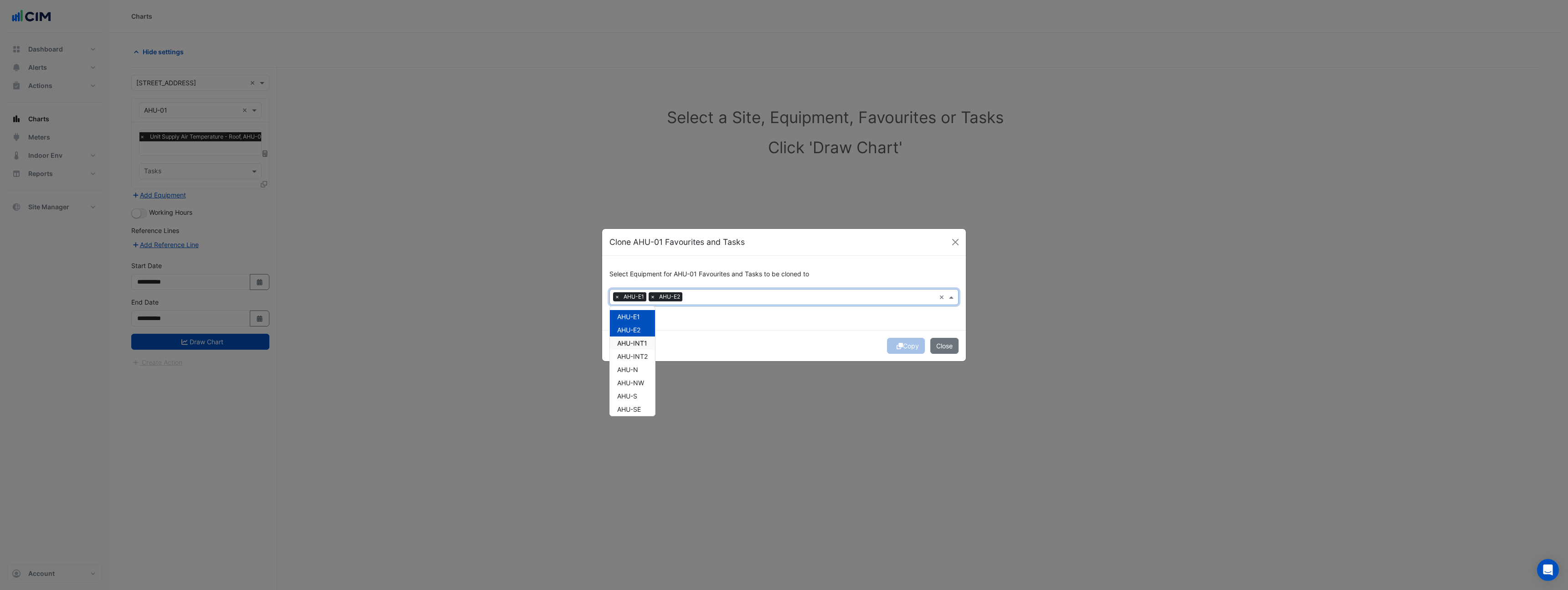
click at [638, 337] on div "AHU-INT1" at bounding box center [632, 343] width 45 height 13
click at [637, 353] on span "AHU-INT2" at bounding box center [632, 356] width 30 height 8
click at [634, 369] on span "AHU-N" at bounding box center [628, 370] width 21 height 8
click at [634, 383] on span "AHU-NW" at bounding box center [631, 382] width 27 height 8
click at [634, 395] on span "AHU-S" at bounding box center [627, 396] width 20 height 8
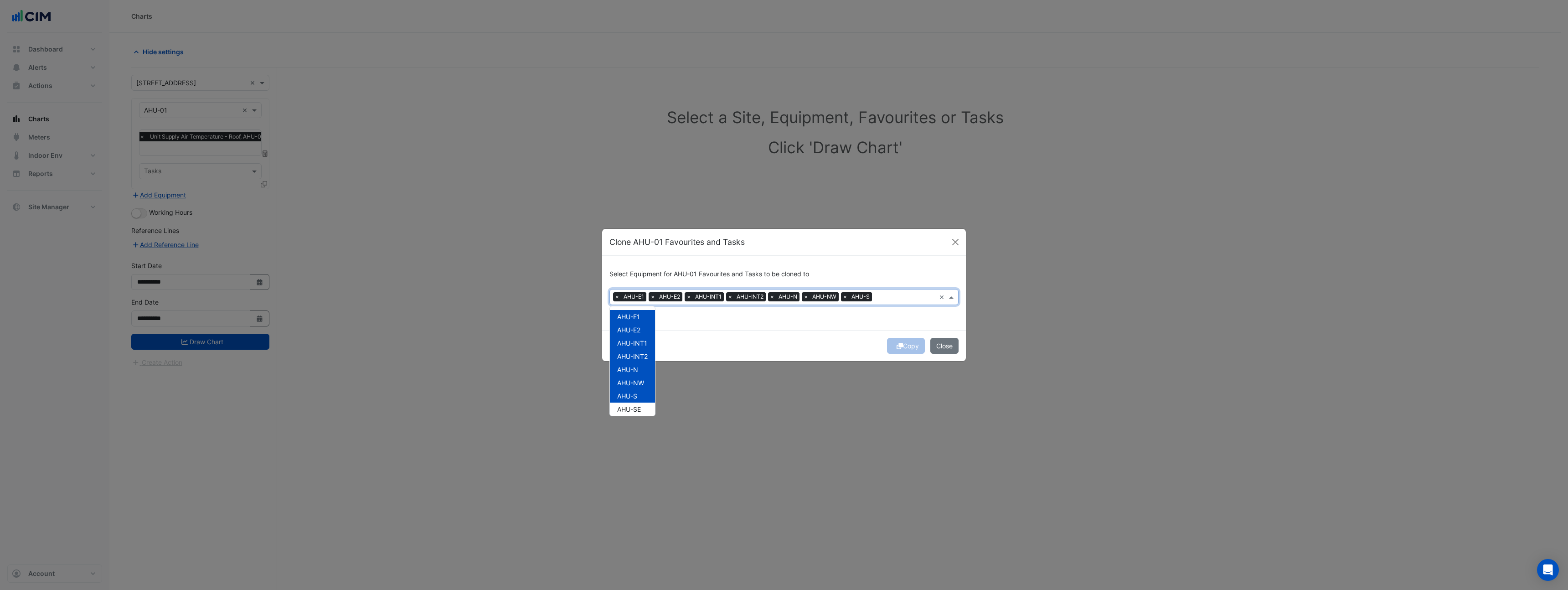
click at [635, 406] on span "AHU-SE" at bounding box center [629, 409] width 24 height 8
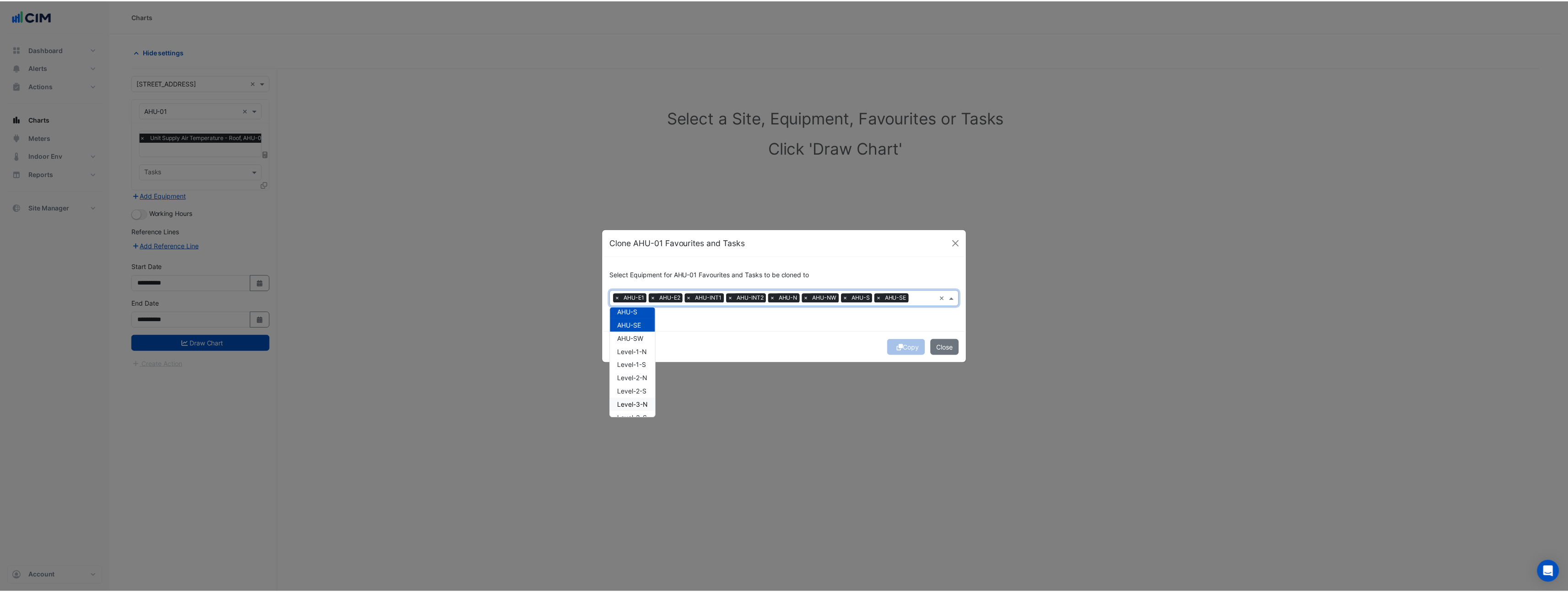
scroll to position [90, 0]
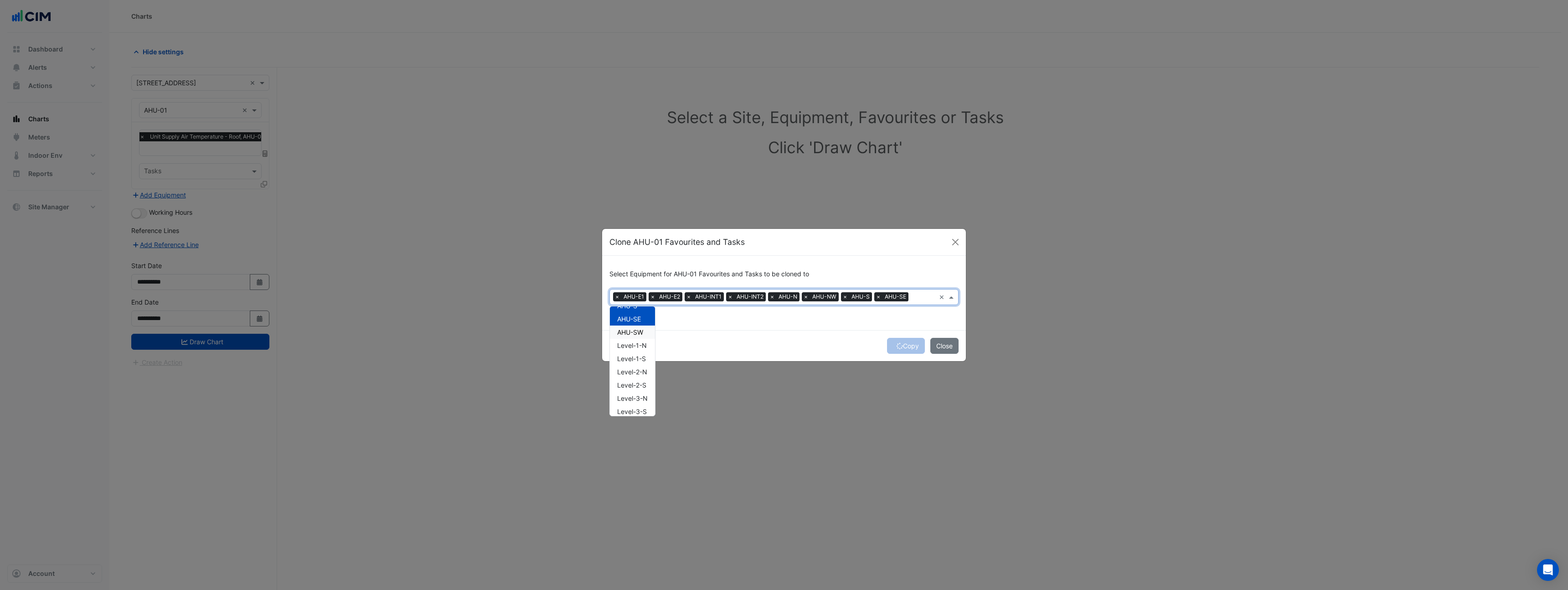
click at [639, 332] on span "AHU-SW" at bounding box center [630, 332] width 26 height 8
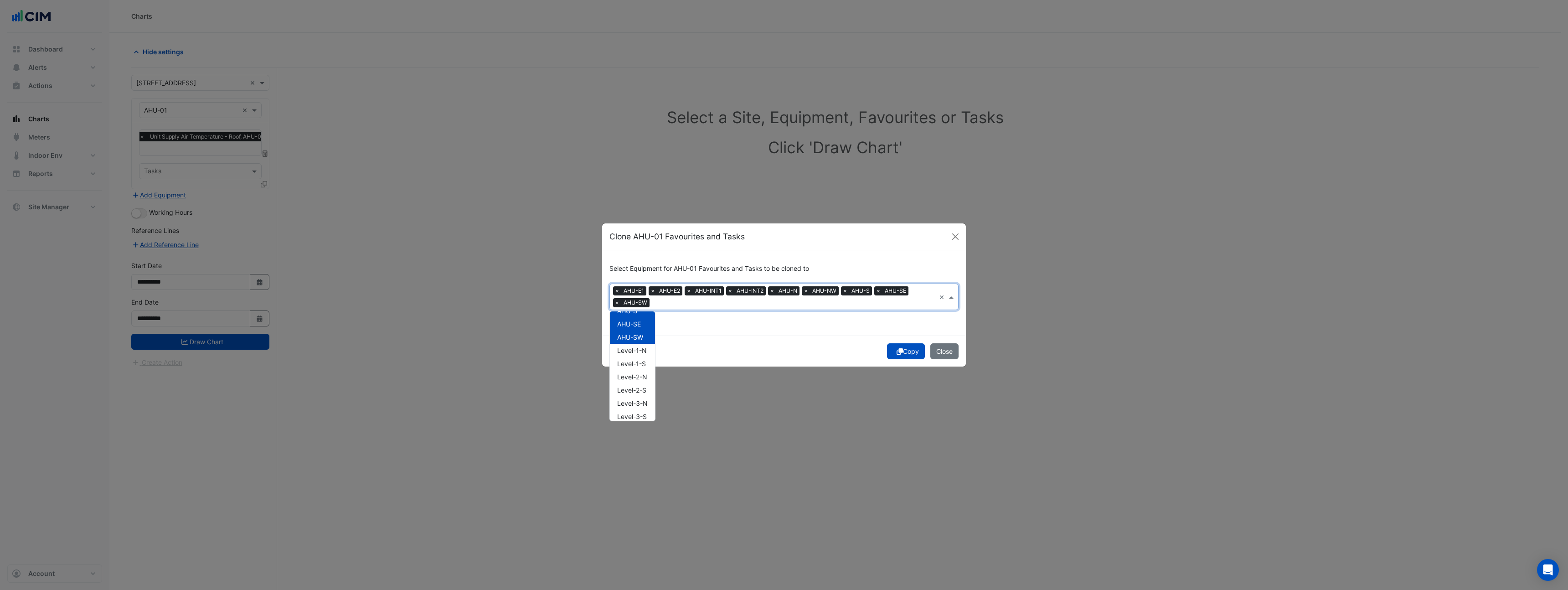
click at [912, 357] on button "Copy" at bounding box center [906, 351] width 38 height 16
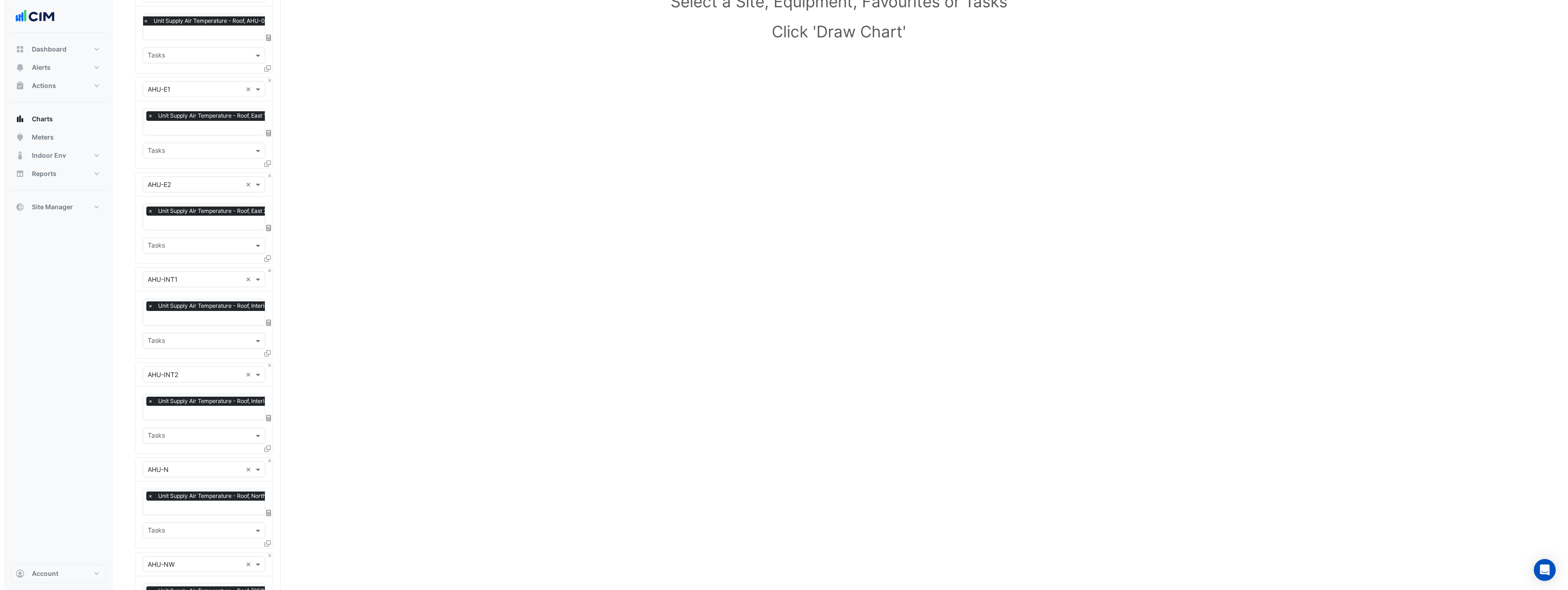
scroll to position [0, 0]
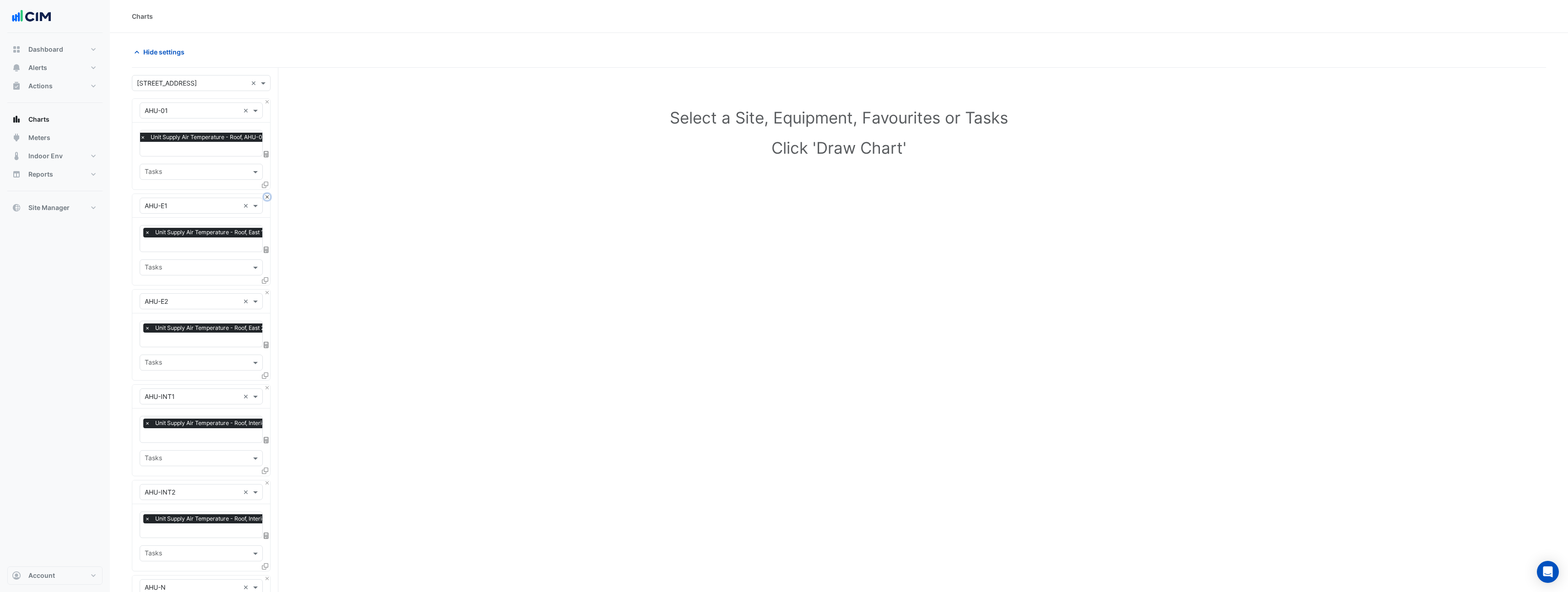
click at [269, 197] on button "Close" at bounding box center [267, 197] width 6 height 6
click at [269, 290] on button "Close" at bounding box center [267, 293] width 6 height 6
click at [269, 197] on button "Close" at bounding box center [267, 197] width 6 height 6
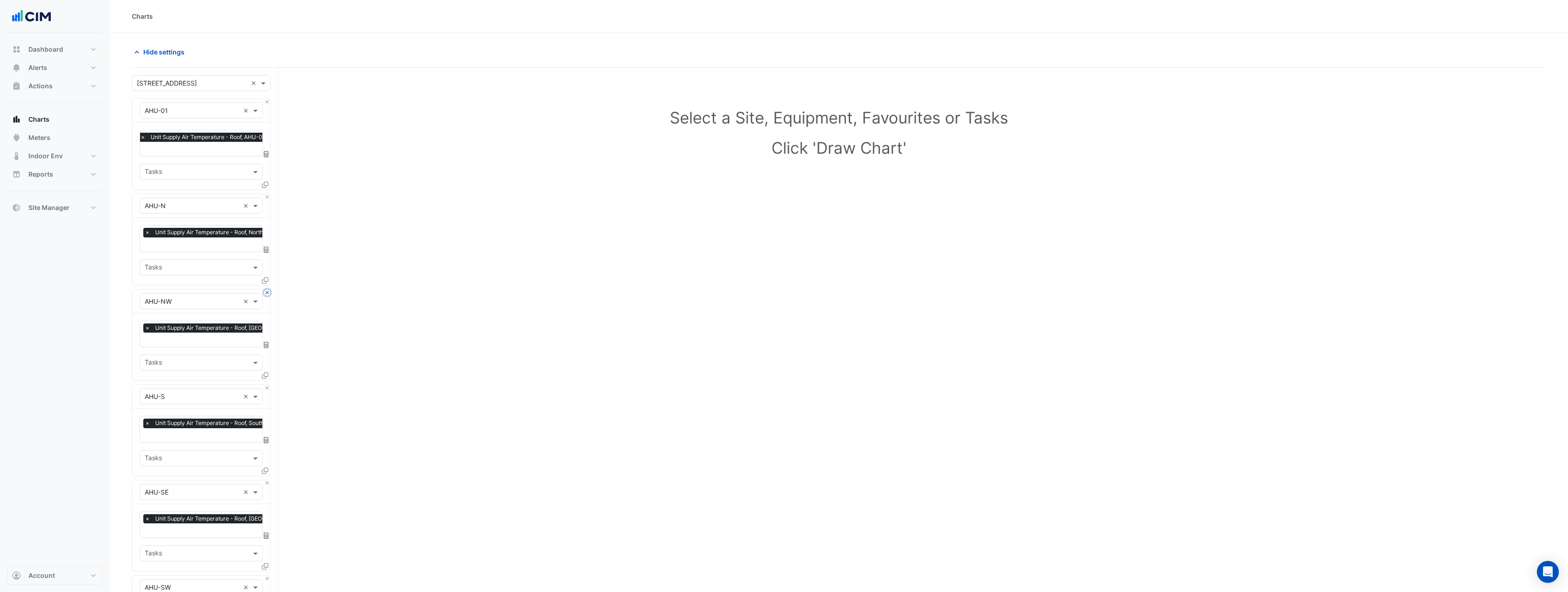
click at [269, 290] on button "Close" at bounding box center [267, 293] width 6 height 6
click at [269, 197] on button "Close" at bounding box center [267, 197] width 6 height 6
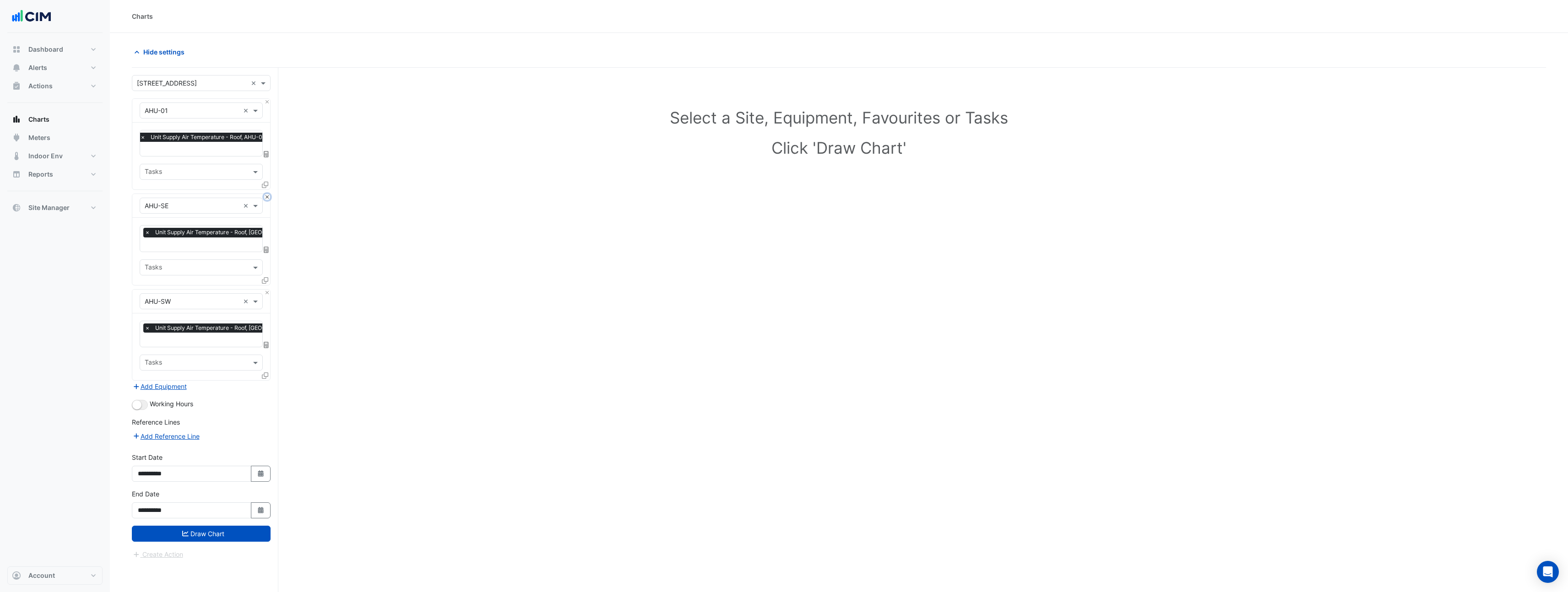
click at [269, 197] on button "Close" at bounding box center [267, 197] width 6 height 6
click at [269, 290] on button "Close" at bounding box center [267, 293] width 6 height 6
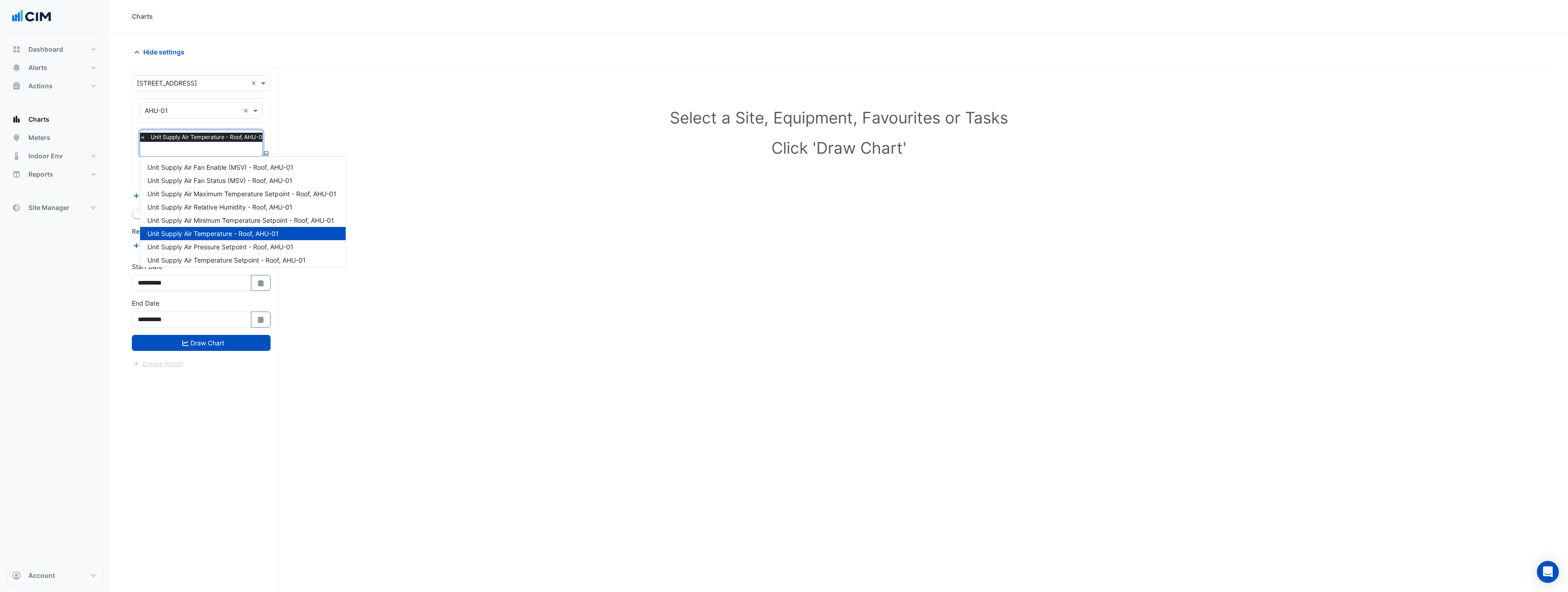
click at [232, 145] on input "text" at bounding box center [205, 150] width 130 height 10
type input "********"
click at [232, 193] on span "Unit Supply Air Pressure - Roof, AHU-01" at bounding box center [207, 194] width 119 height 8
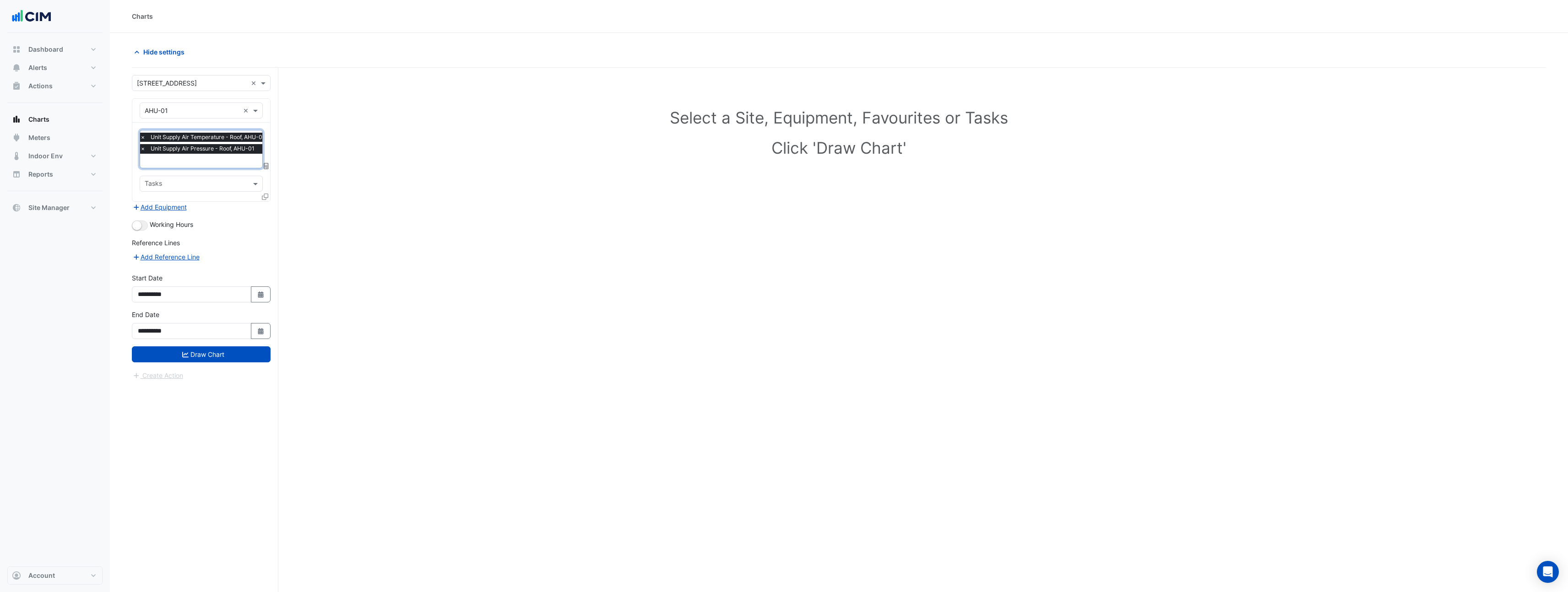
click at [143, 136] on span "×" at bounding box center [142, 137] width 8 height 9
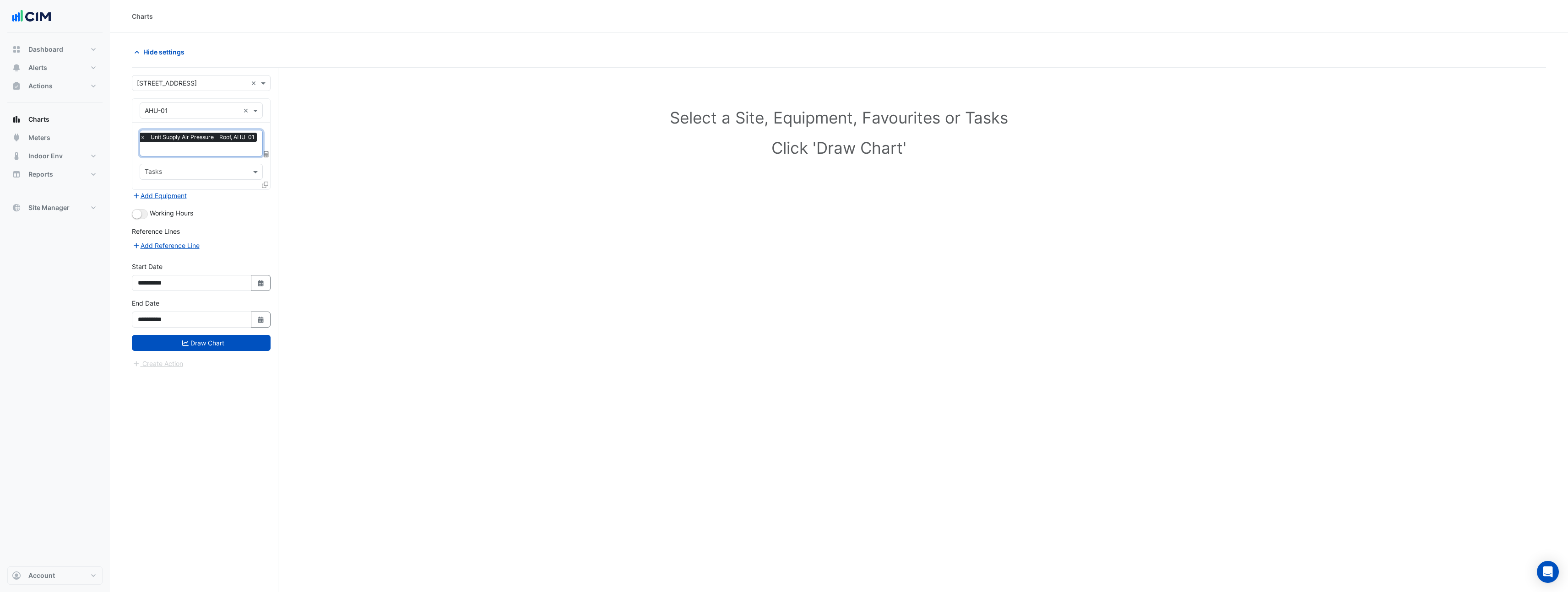
click at [265, 183] on icon at bounding box center [265, 185] width 6 height 6
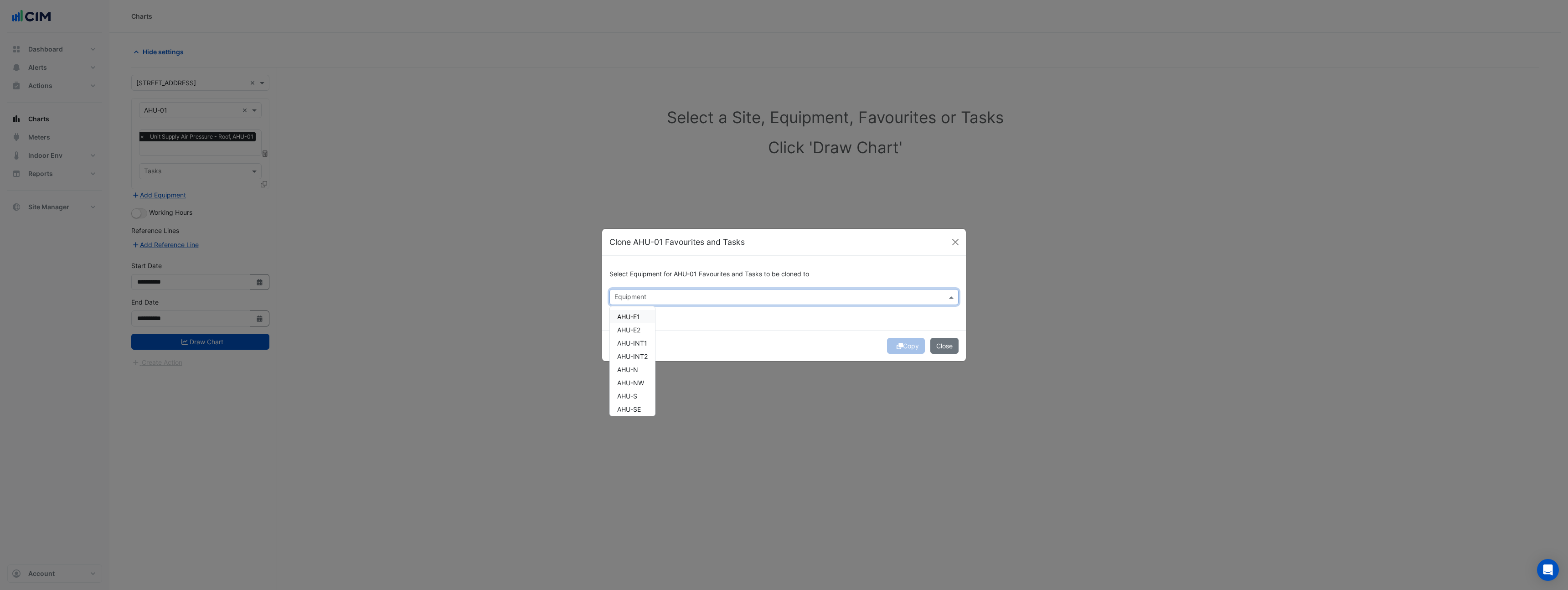
click at [645, 292] on div "Equipment" at bounding box center [629, 297] width 33 height 12
click at [640, 314] on span "AHU-E1" at bounding box center [628, 317] width 23 height 8
click at [640, 328] on span "AHU-E2" at bounding box center [629, 329] width 23 height 8
click at [640, 346] on span "AHU-INT1" at bounding box center [632, 343] width 30 height 8
click at [642, 359] on span "AHU-INT2" at bounding box center [632, 356] width 30 height 8
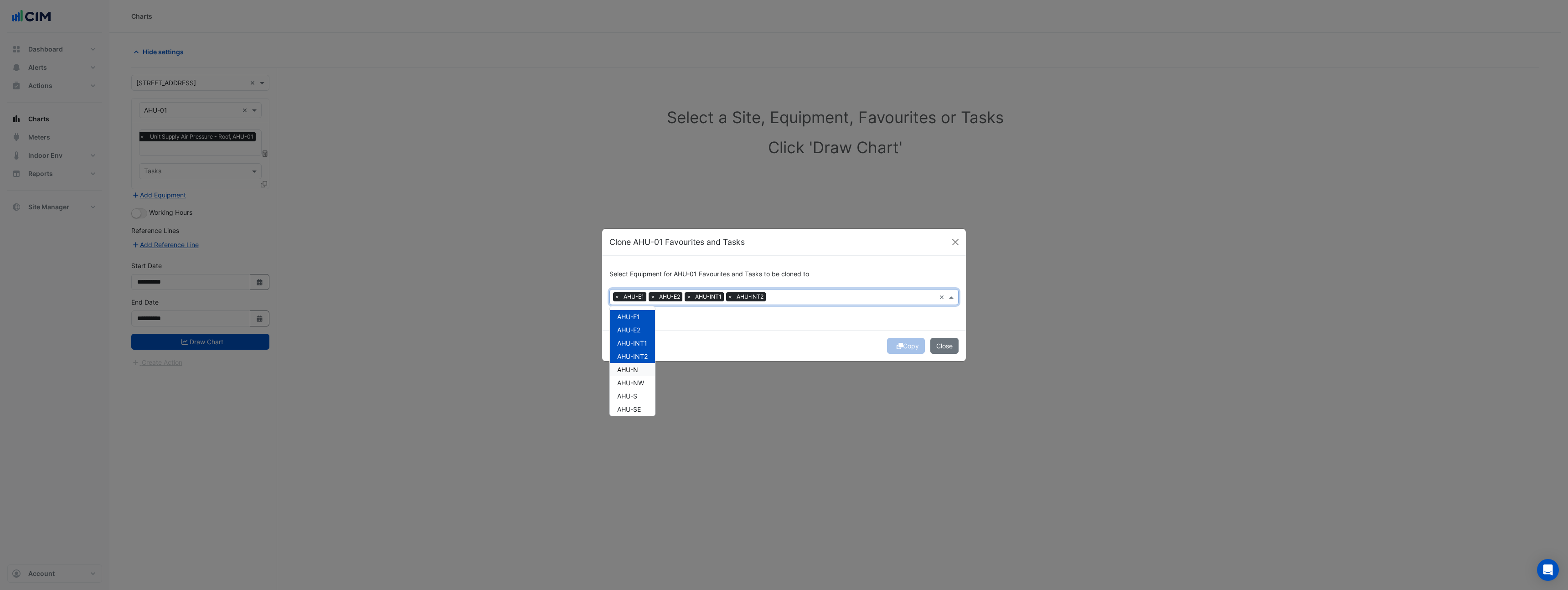
click at [639, 368] on div "AHU-N" at bounding box center [632, 370] width 45 height 13
click at [640, 381] on span "AHU-NW" at bounding box center [631, 382] width 27 height 8
click at [638, 392] on div "AHU-S" at bounding box center [632, 396] width 45 height 13
click at [638, 402] on div "AHU-S" at bounding box center [632, 396] width 45 height 13
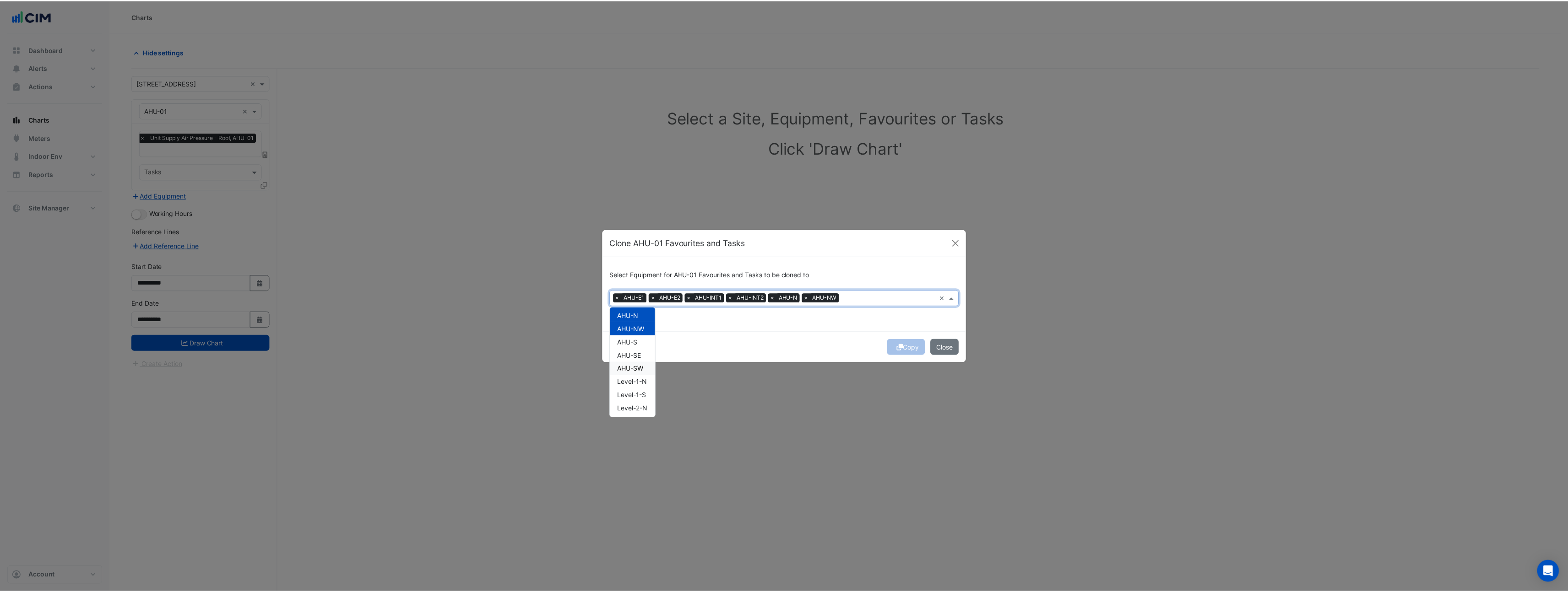
scroll to position [72, 0]
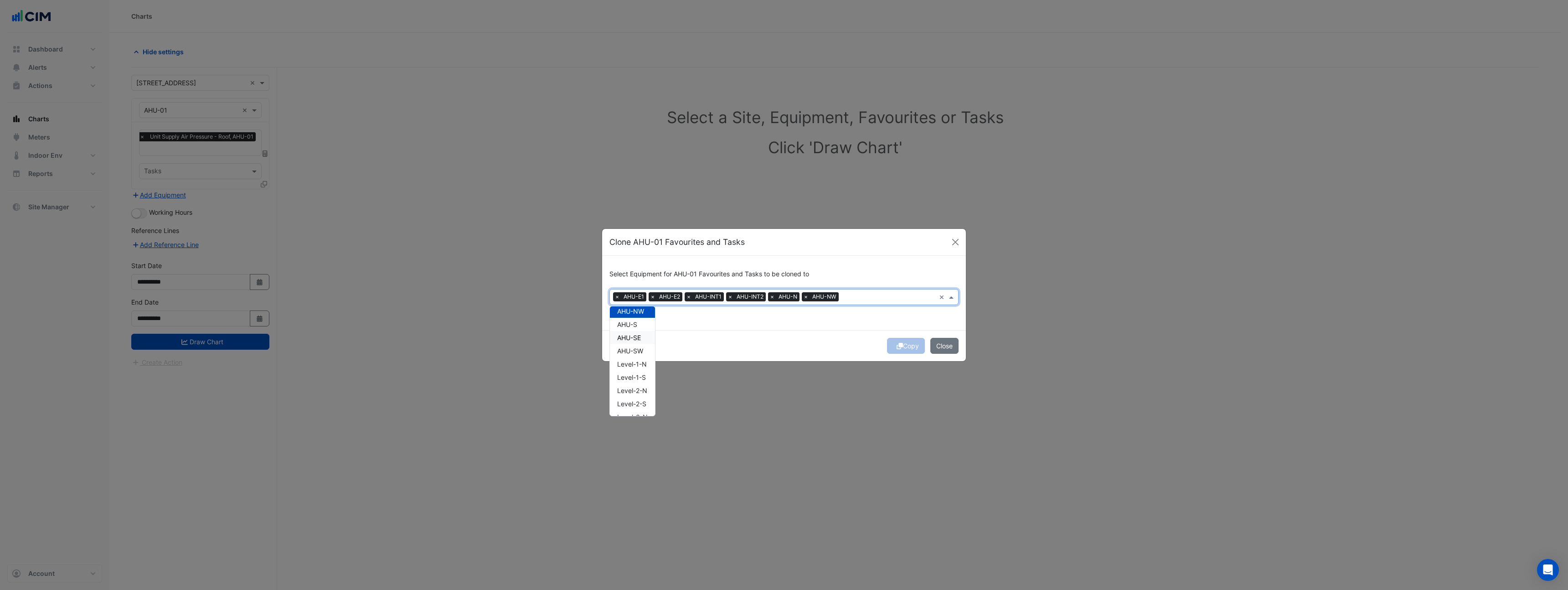
click at [636, 328] on span "AHU-S" at bounding box center [627, 324] width 20 height 8
click at [637, 336] on span "AHU-SE" at bounding box center [629, 337] width 24 height 8
click at [639, 354] on span "AHU-SW" at bounding box center [630, 351] width 26 height 8
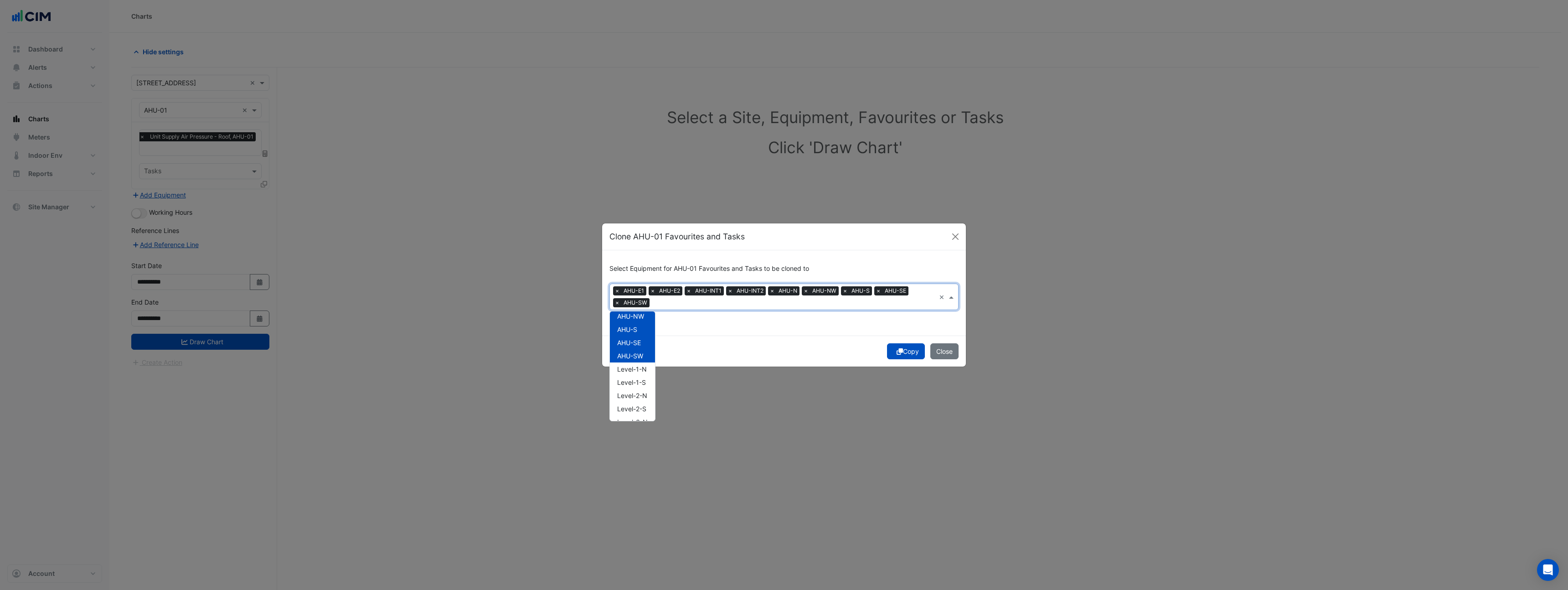
click at [897, 352] on icon "submit" at bounding box center [900, 351] width 6 height 6
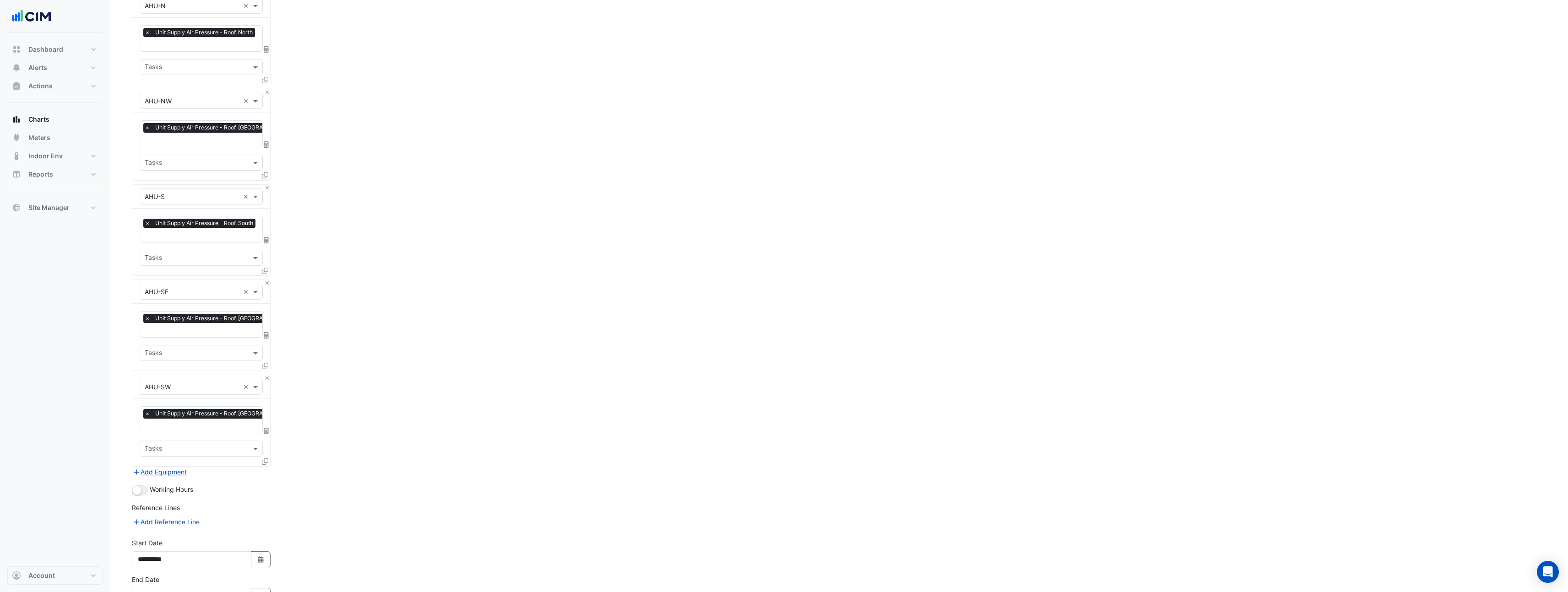
scroll to position [633, 0]
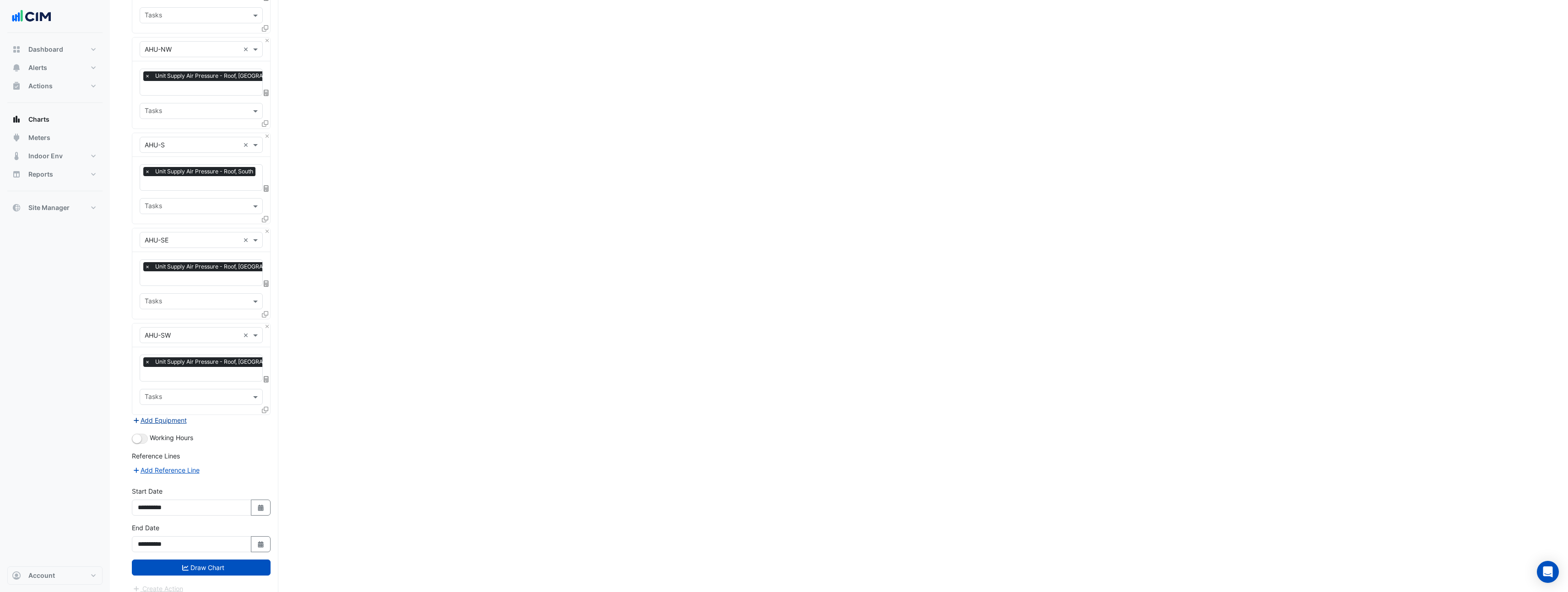
click at [153, 415] on button "Add Equipment" at bounding box center [160, 420] width 56 height 10
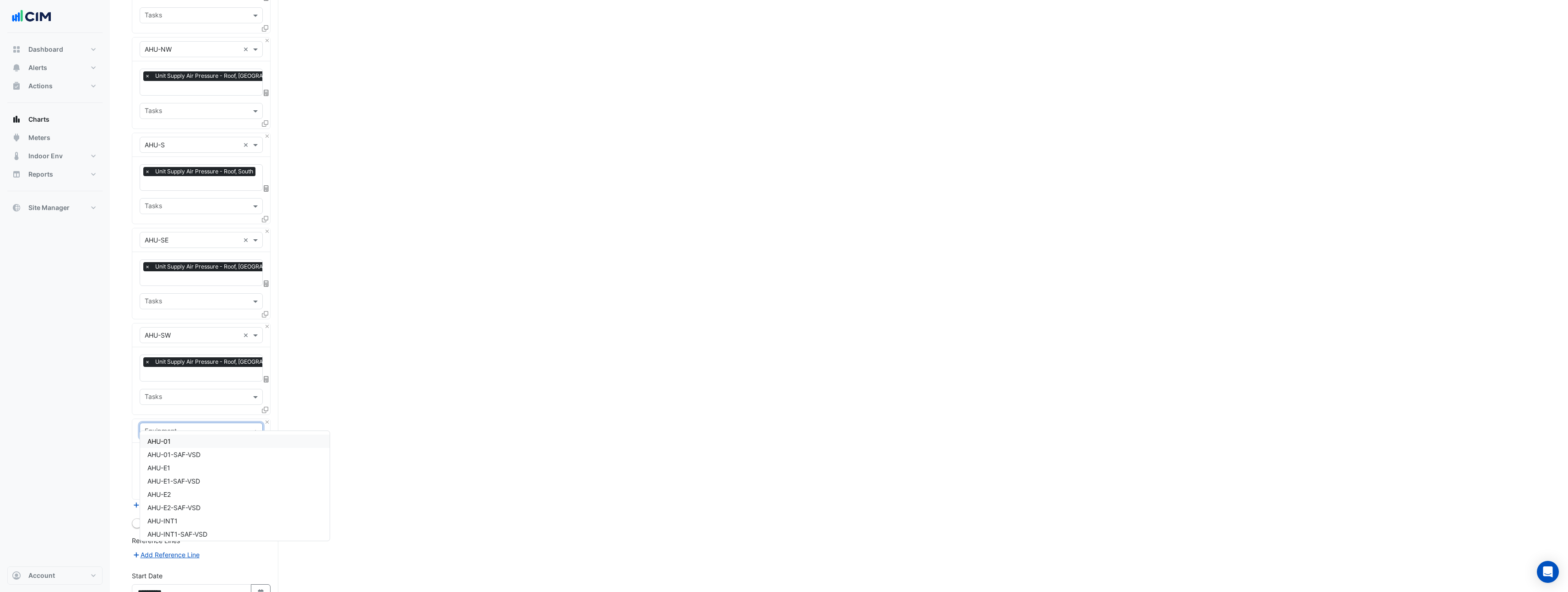
click at [171, 426] on input "text" at bounding box center [192, 431] width 95 height 10
type input "***"
click at [174, 436] on div "Weather" at bounding box center [201, 441] width 122 height 13
click at [179, 455] on input "text" at bounding box center [191, 459] width 92 height 10
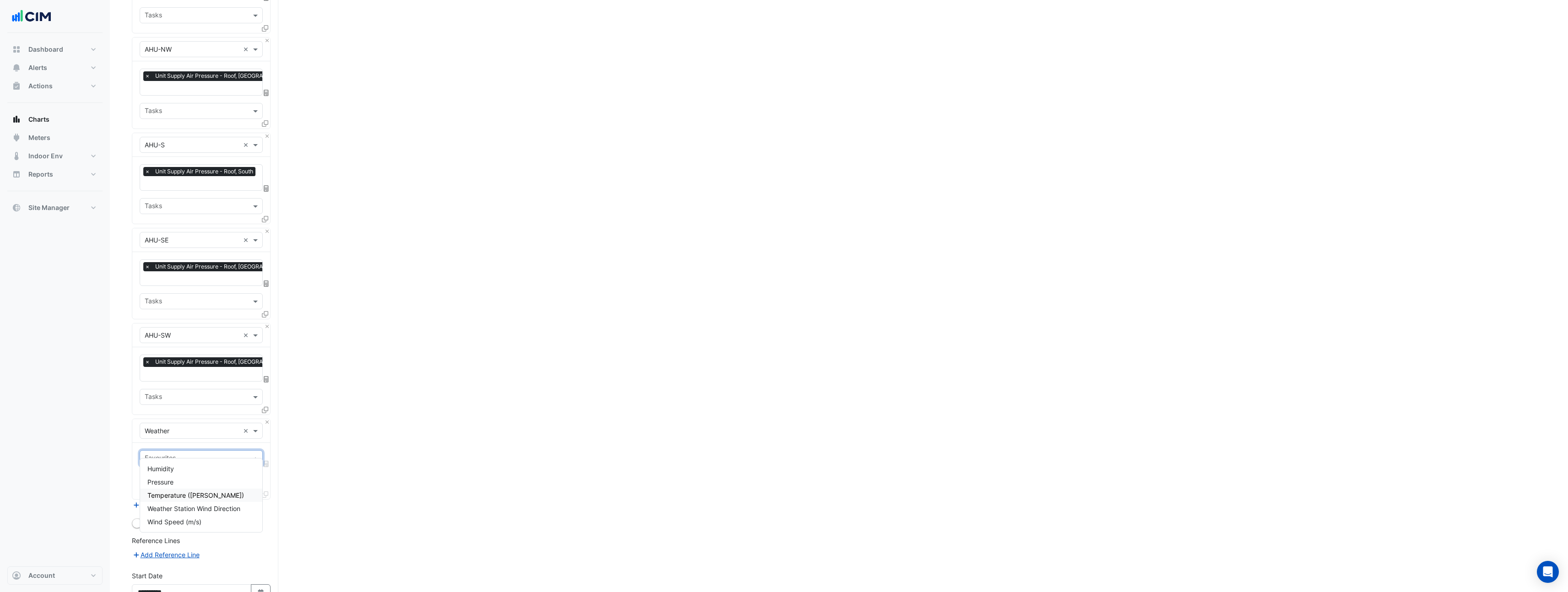
click at [183, 496] on span "Temperature ([PERSON_NAME])" at bounding box center [196, 495] width 97 height 8
click at [167, 488] on input "text" at bounding box center [196, 493] width 103 height 10
click at [104, 480] on nav "Dashboard Portfolio Ratings Performance Alerts Site Rules Templates Actions Sit…" at bounding box center [55, 296] width 110 height 592
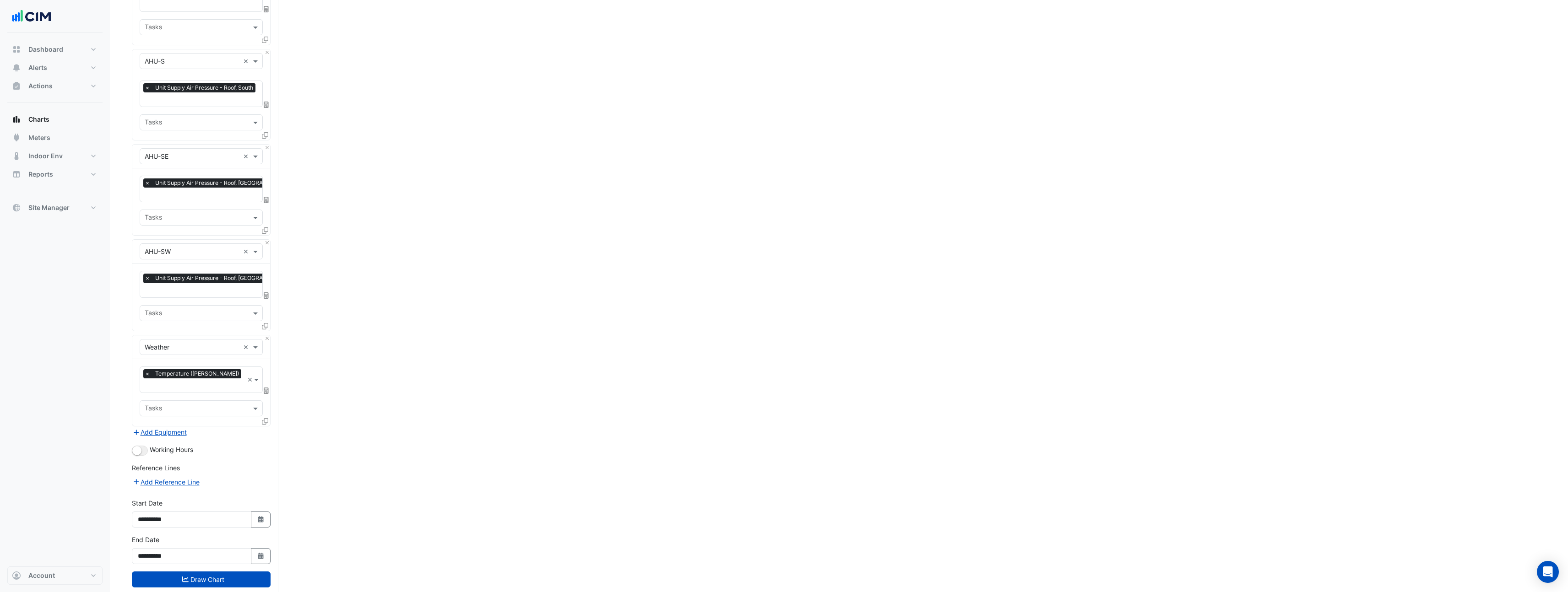
scroll to position [718, 0]
click at [210, 511] on input "**********" at bounding box center [191, 519] width 119 height 16
click at [160, 511] on input "**********" at bounding box center [191, 519] width 119 height 16
click at [260, 515] on icon "button" at bounding box center [260, 518] width 6 height 6
select select "*"
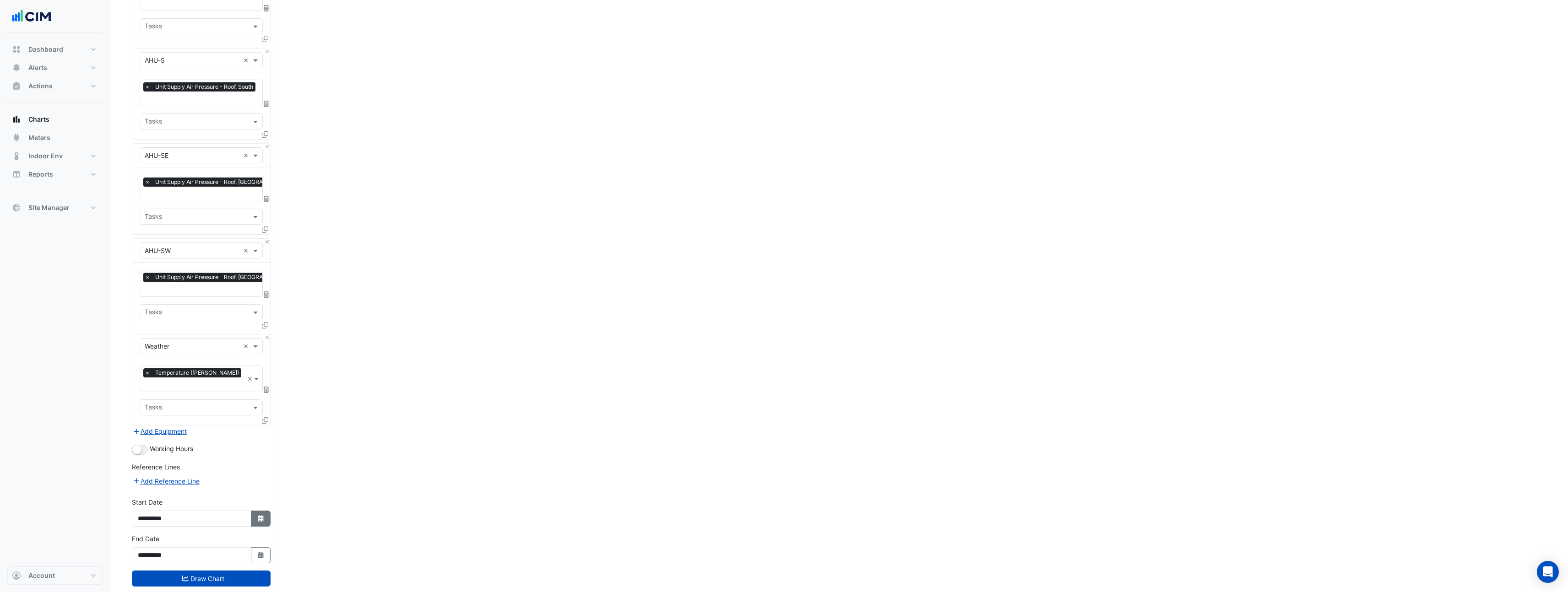
select select "****"
click at [145, 379] on button "Previous month" at bounding box center [147, 377] width 11 height 15
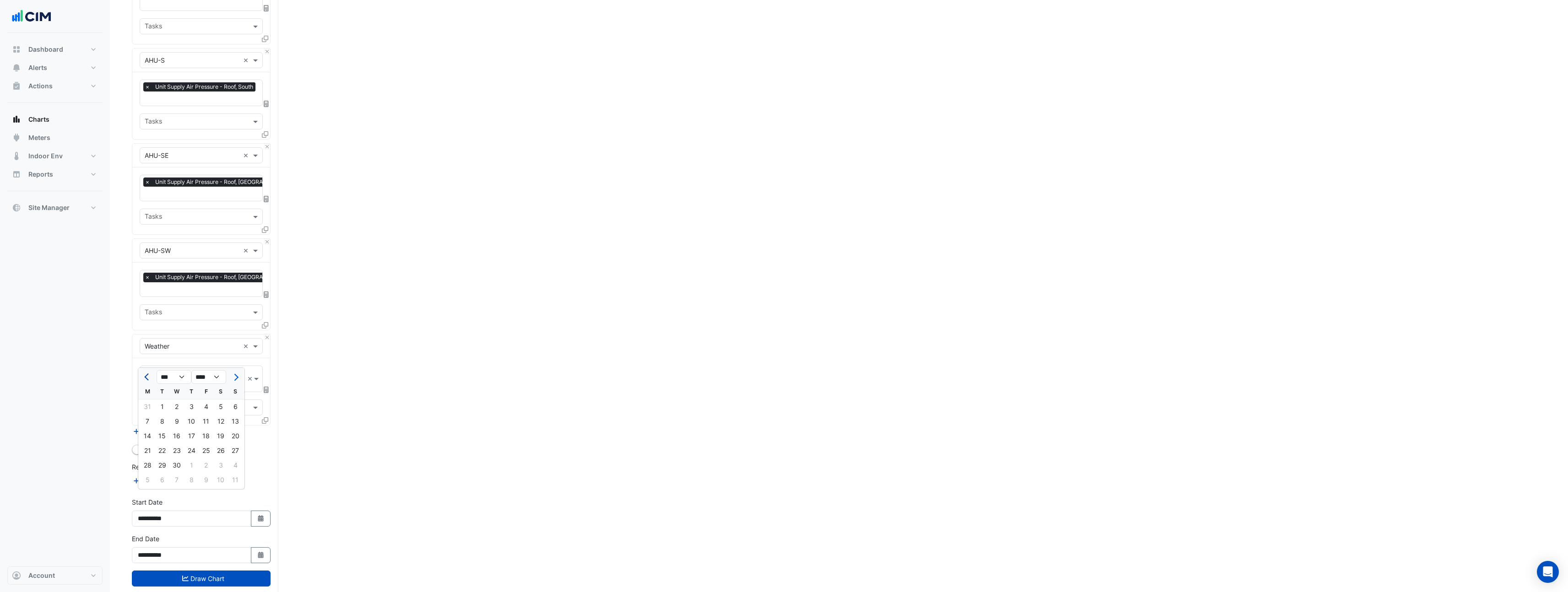
click at [145, 379] on button "Previous month" at bounding box center [147, 377] width 11 height 15
select select "*"
click at [215, 406] on div "1" at bounding box center [221, 407] width 15 height 15
type input "**********"
click at [265, 547] on button "Select Date" at bounding box center [260, 555] width 20 height 16
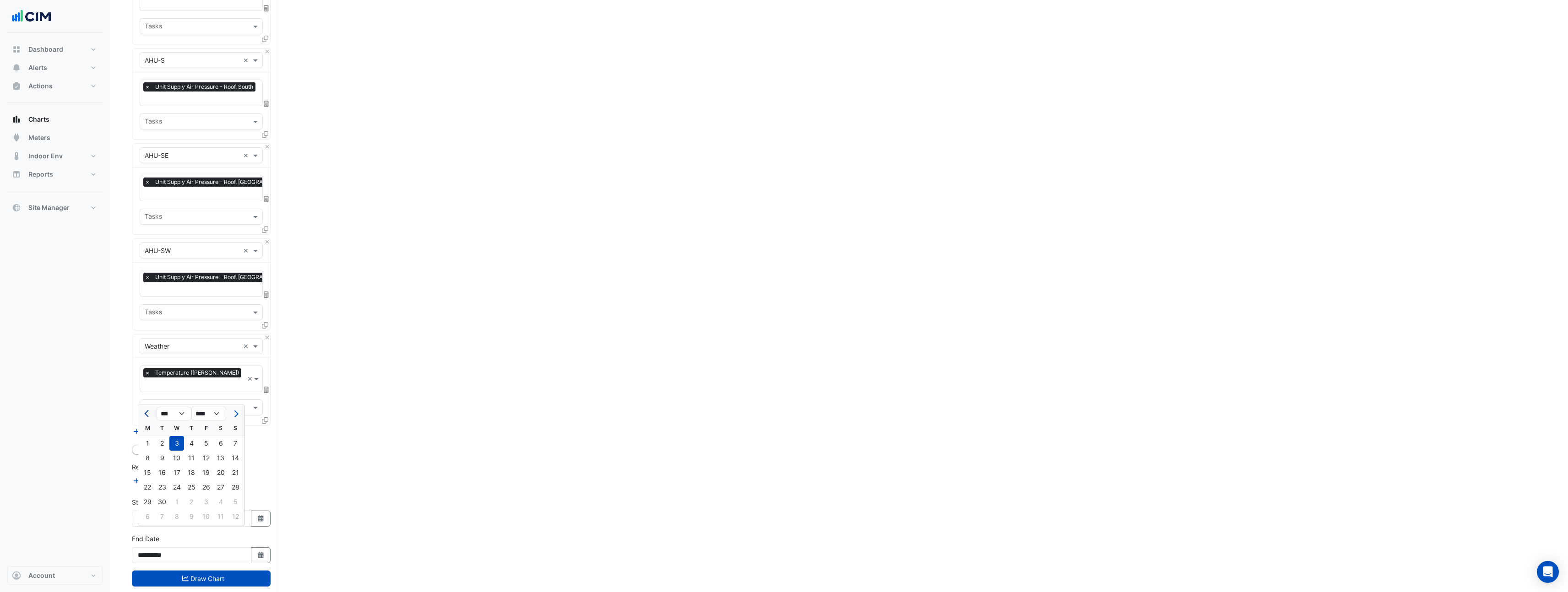
click at [145, 412] on span "Previous month" at bounding box center [147, 414] width 7 height 7
select select "*"
click at [235, 503] on div "31" at bounding box center [235, 502] width 15 height 15
type input "**********"
click at [217, 571] on button "Draw Chart" at bounding box center [201, 579] width 139 height 16
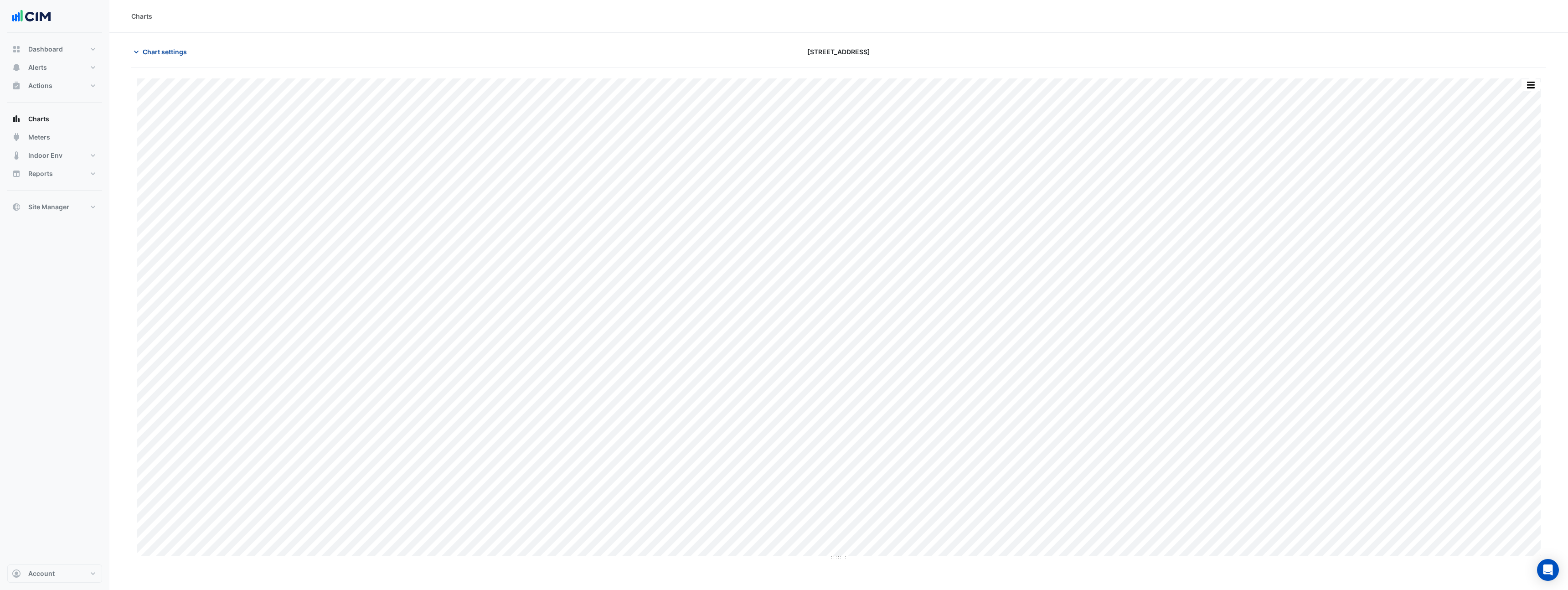
click at [152, 54] on span "Chart settings" at bounding box center [164, 52] width 44 height 10
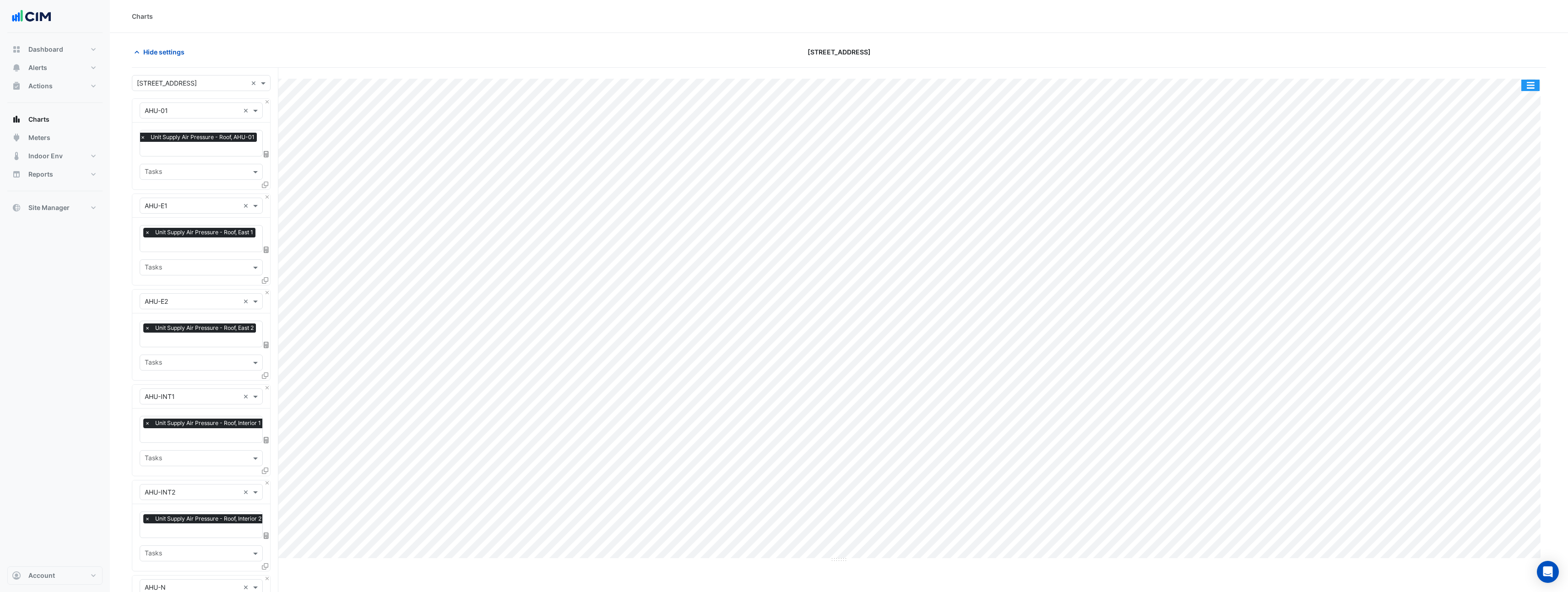
click at [1534, 81] on button "button" at bounding box center [1530, 85] width 18 height 12
click at [1512, 199] on div "Pivot Data Table" at bounding box center [1512, 200] width 55 height 22
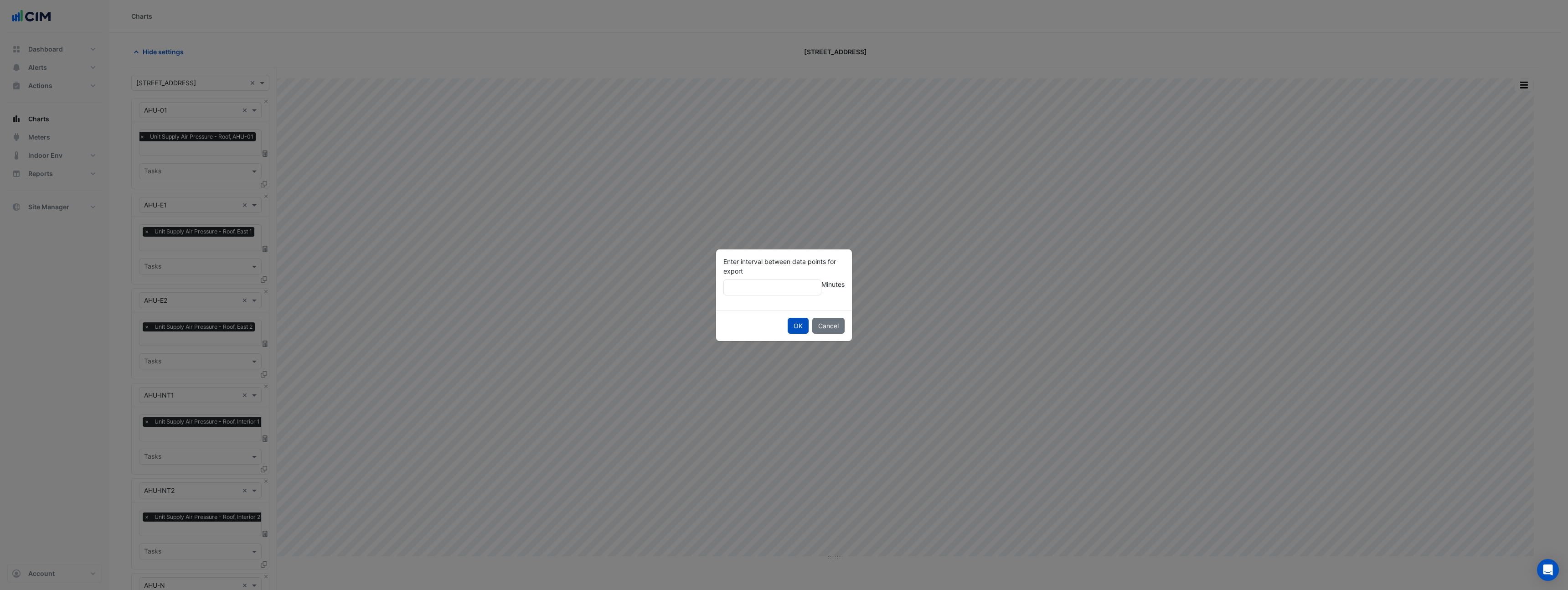
click at [811, 329] on div "OK Cancel" at bounding box center [783, 325] width 136 height 31
click at [822, 327] on button "Cancel" at bounding box center [828, 326] width 32 height 16
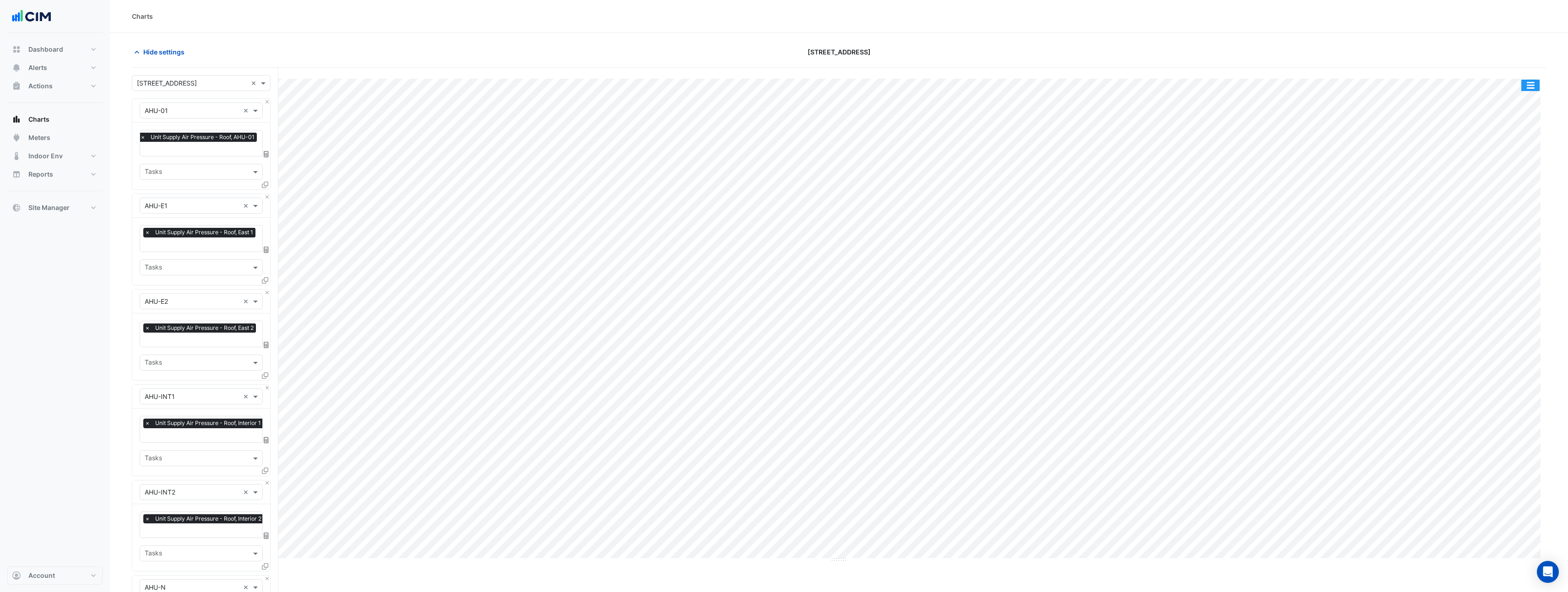
click at [1530, 89] on button "button" at bounding box center [1530, 85] width 18 height 12
click at [1508, 244] on div "Export CSV - Pivot" at bounding box center [1512, 244] width 55 height 22
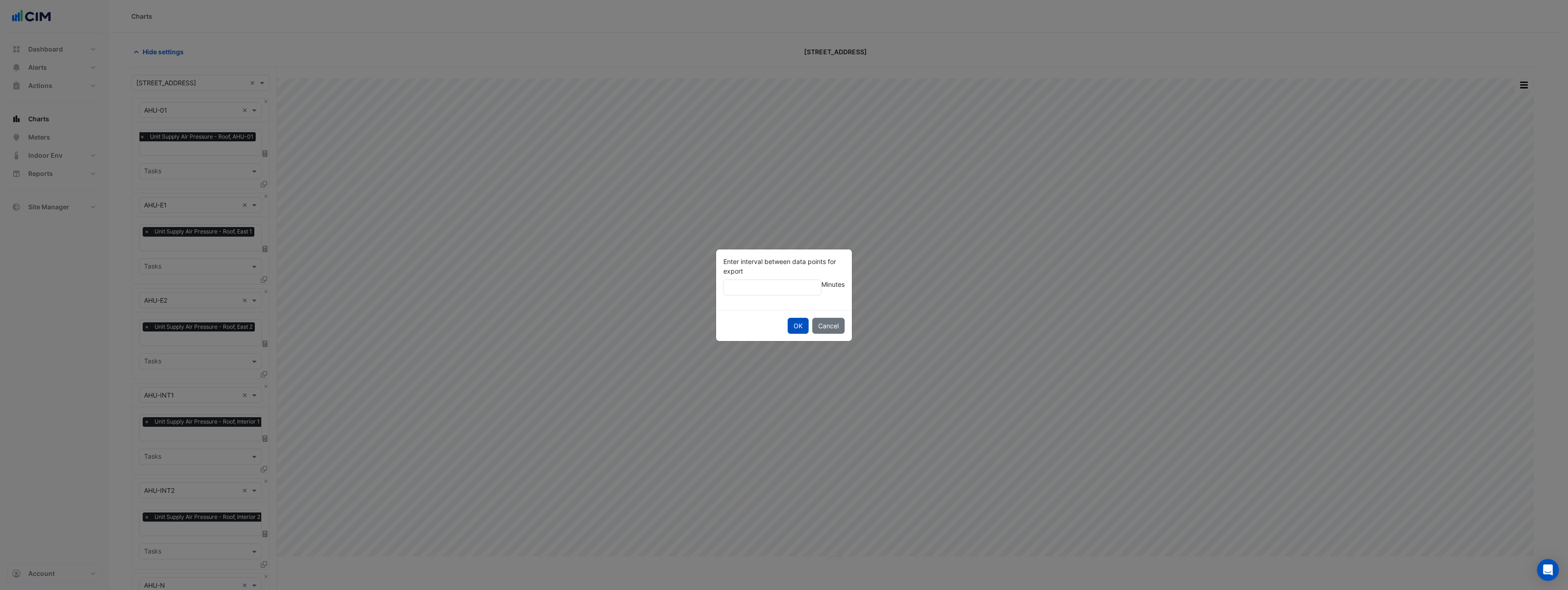
click at [807, 289] on input "**" at bounding box center [772, 287] width 98 height 16
click at [807, 283] on input "**" at bounding box center [772, 282] width 98 height 16
type input "**"
click at [808, 279] on input "**" at bounding box center [772, 282] width 98 height 16
drag, startPoint x: 763, startPoint y: 285, endPoint x: 692, endPoint y: 283, distance: 71.0
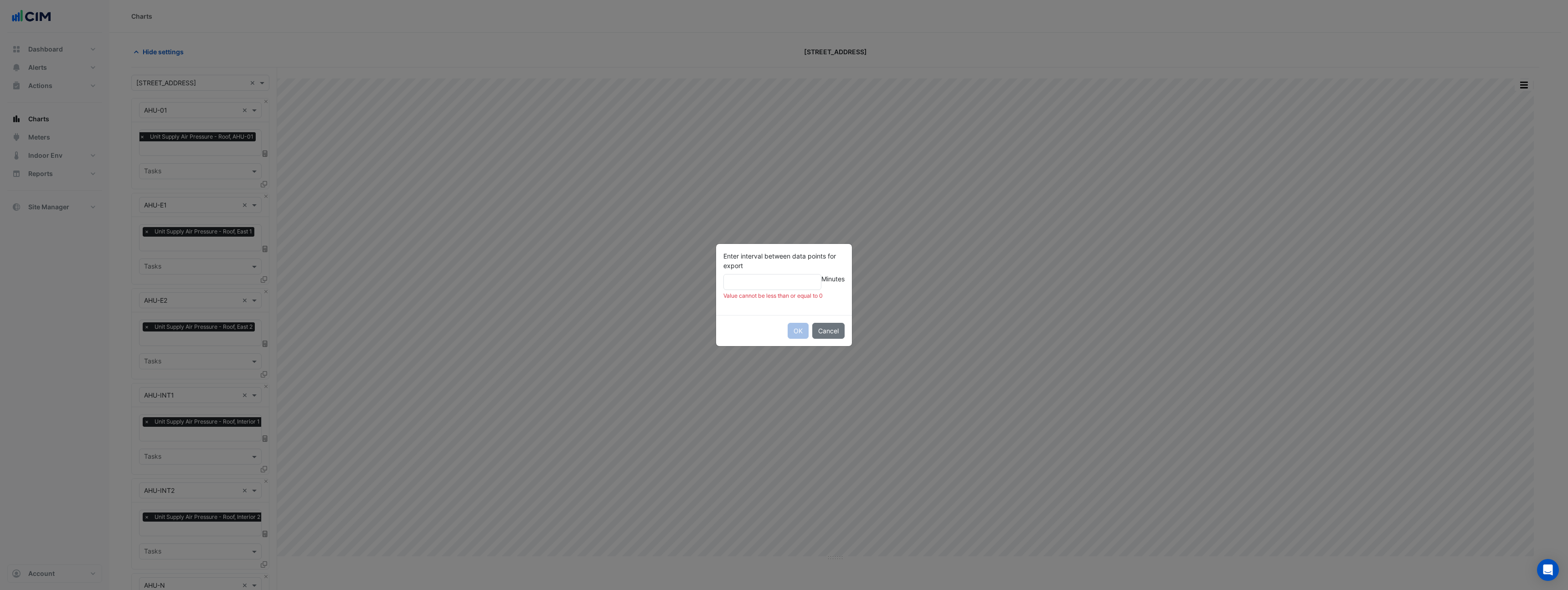
click at [692, 283] on ngb-modal-window "Enter interval between data points for export ** Minutes Value cannot be less t…" at bounding box center [784, 295] width 1568 height 590
click at [840, 327] on button "Cancel" at bounding box center [828, 326] width 32 height 16
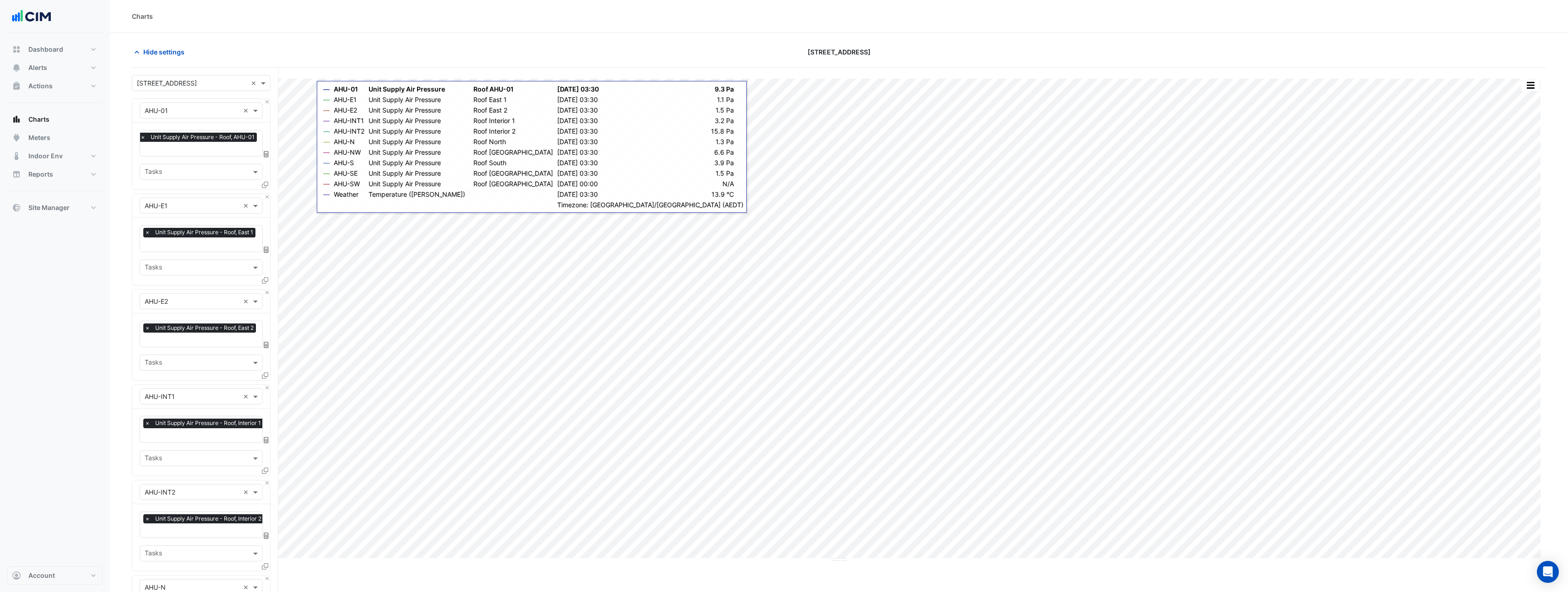
scroll to position [0, 4]
